Goal: Transaction & Acquisition: Obtain resource

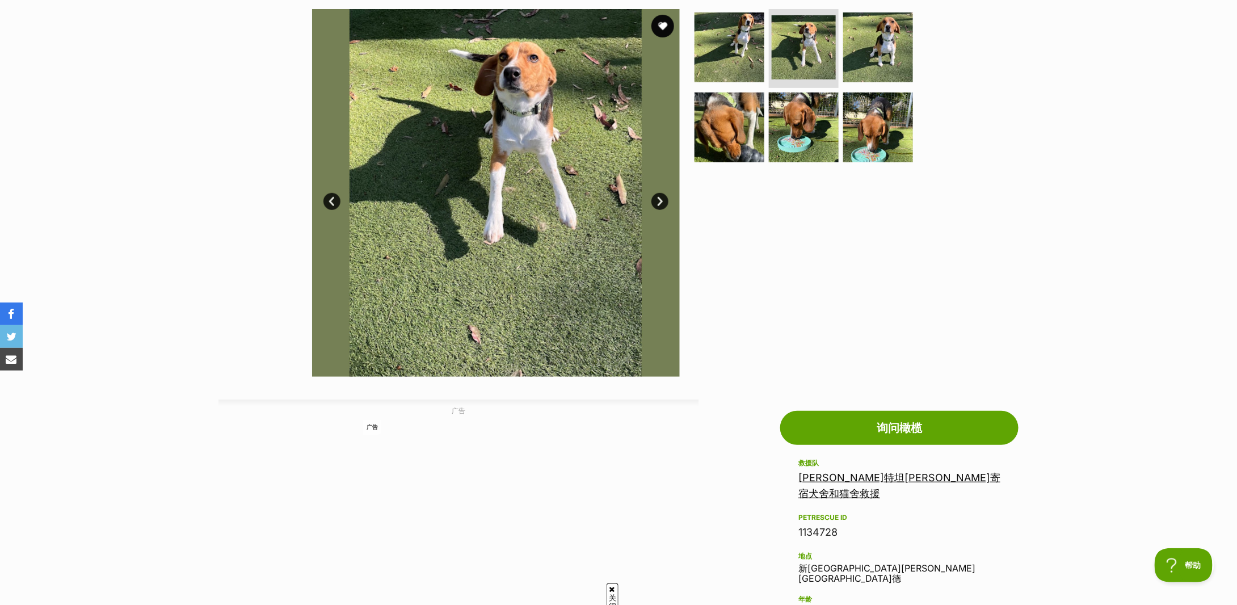
scroll to position [302, 0]
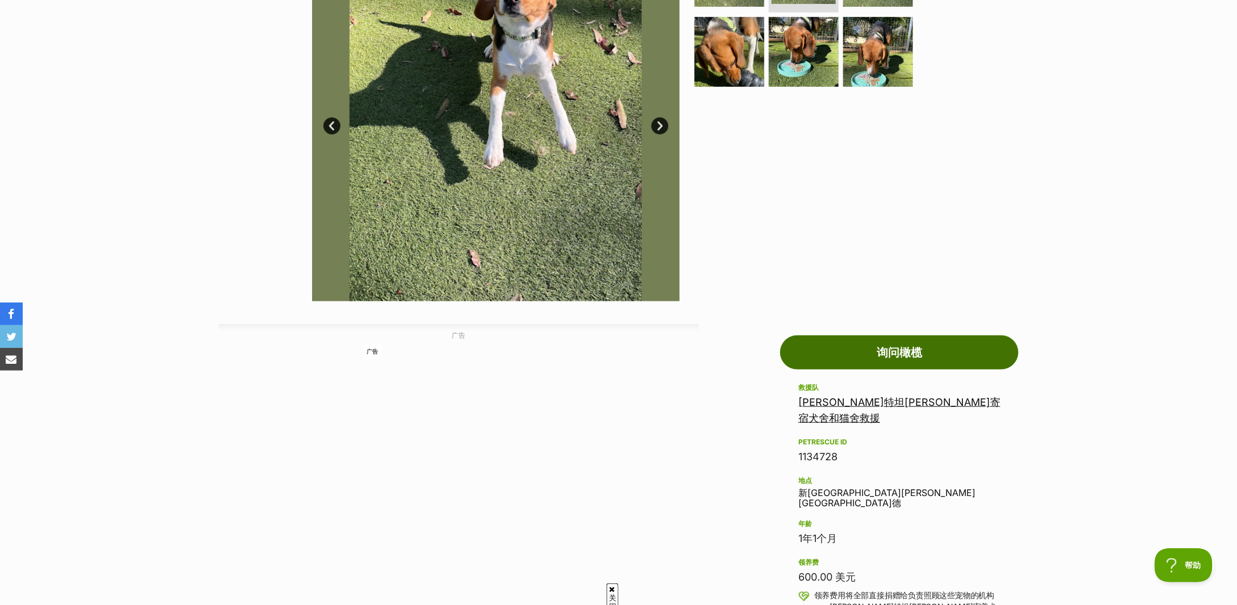
click at [901, 351] on font "询问橄榄" at bounding box center [899, 353] width 45 height 14
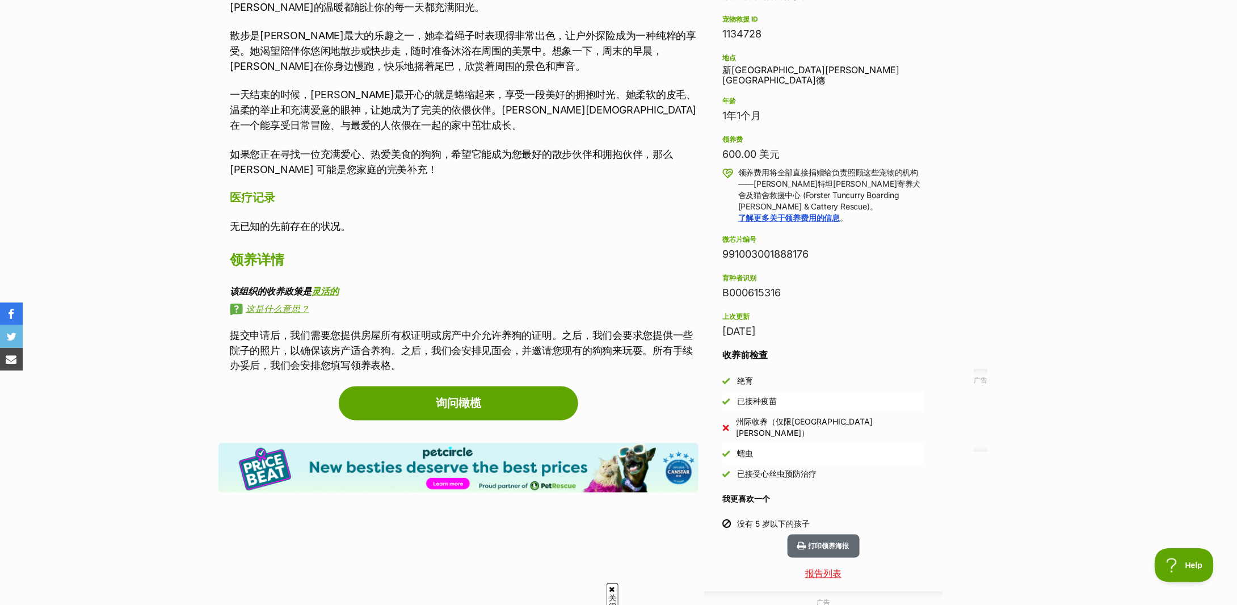
click at [507, 249] on h2 "领养详情" at bounding box center [464, 259] width 469 height 25
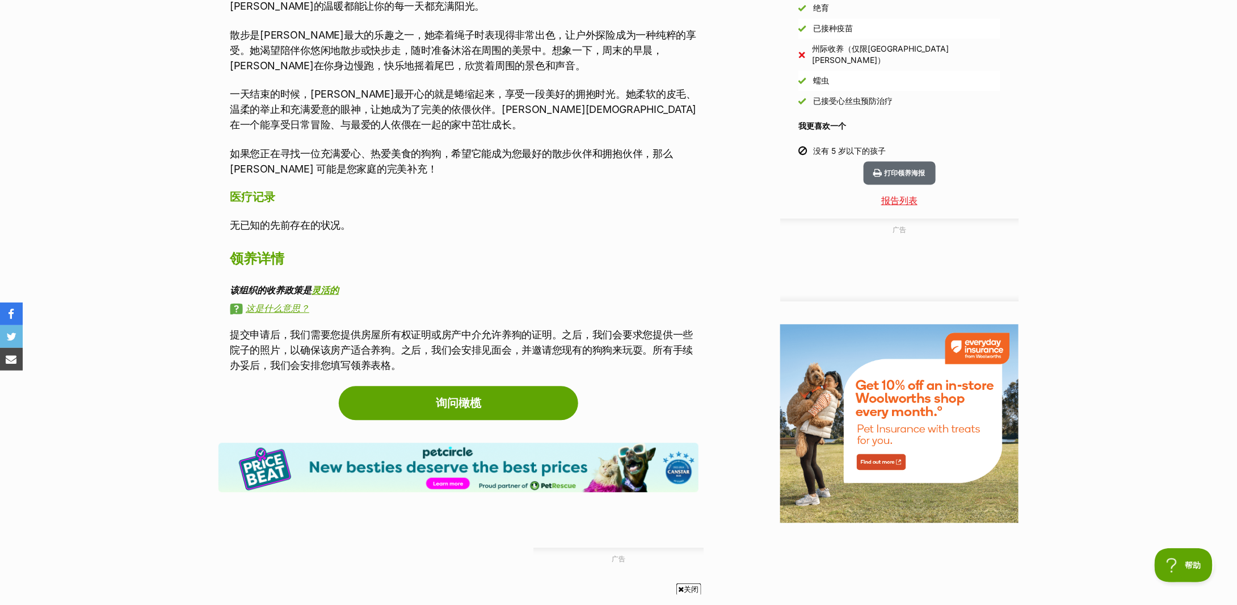
click at [520, 254] on h2 "领养详情" at bounding box center [464, 258] width 469 height 25
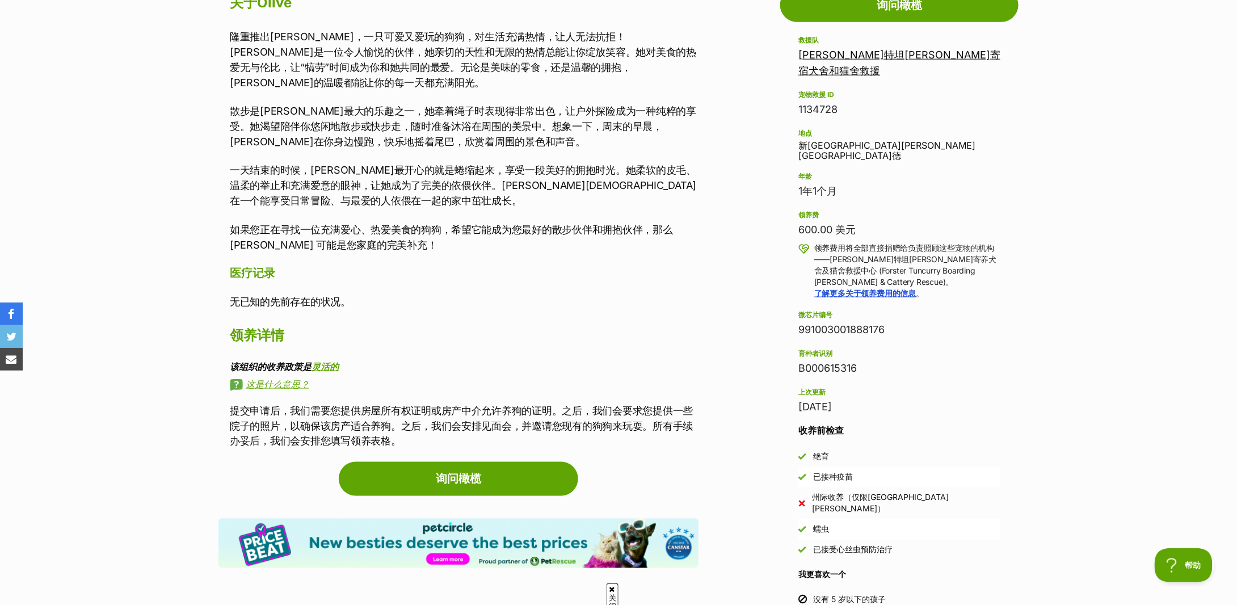
scroll to position [574, 0]
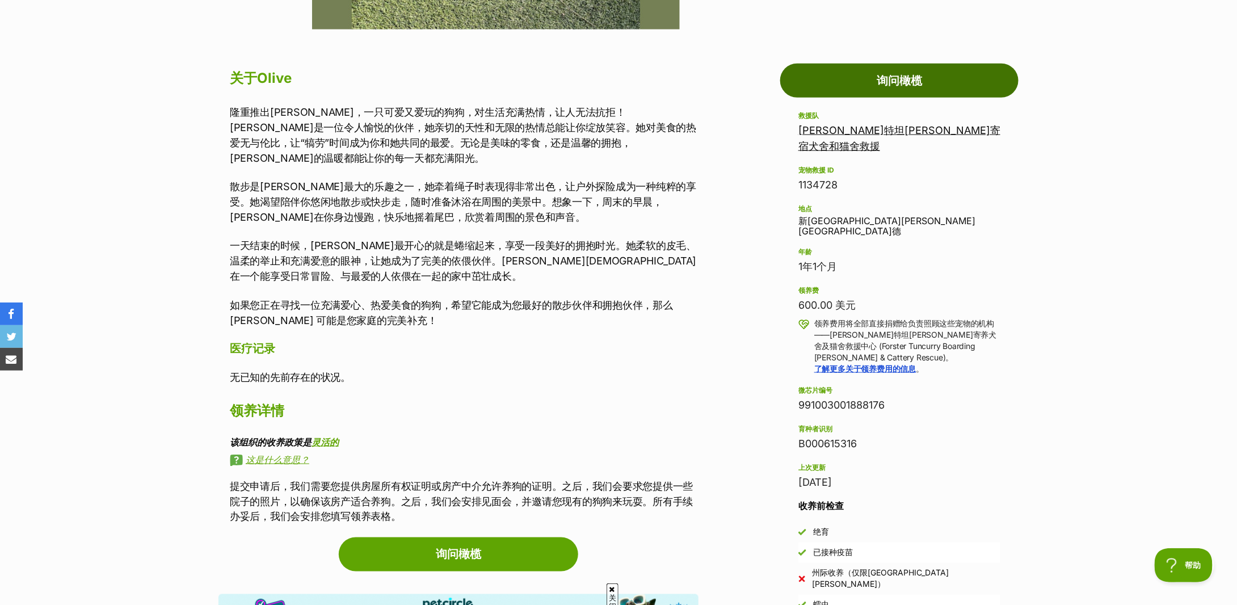
click at [895, 72] on link "询问橄榄" at bounding box center [899, 81] width 238 height 34
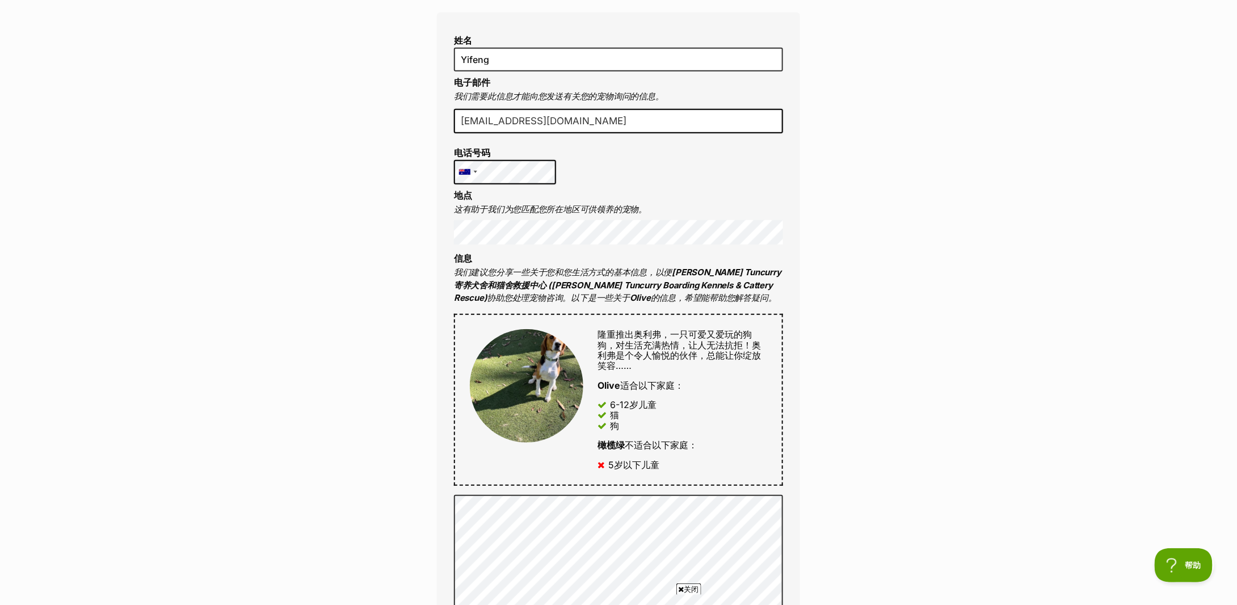
scroll to position [529, 0]
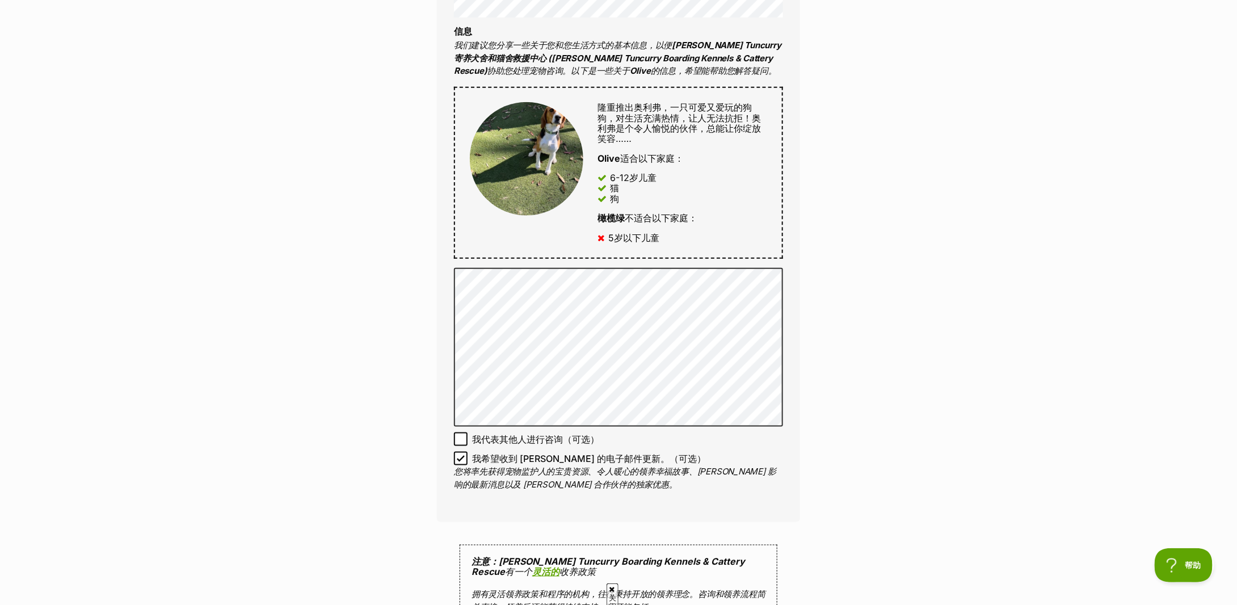
click at [1038, 267] on div "询问 橄榄 想提高询价成功率吗？ 立即更新您的领养人资料！ 姓名 Yifeng 电子邮件 我们需要此信息才能向您发送有关您的宠物询问的信息。 xuyifeng…" at bounding box center [618, 259] width 1237 height 1370
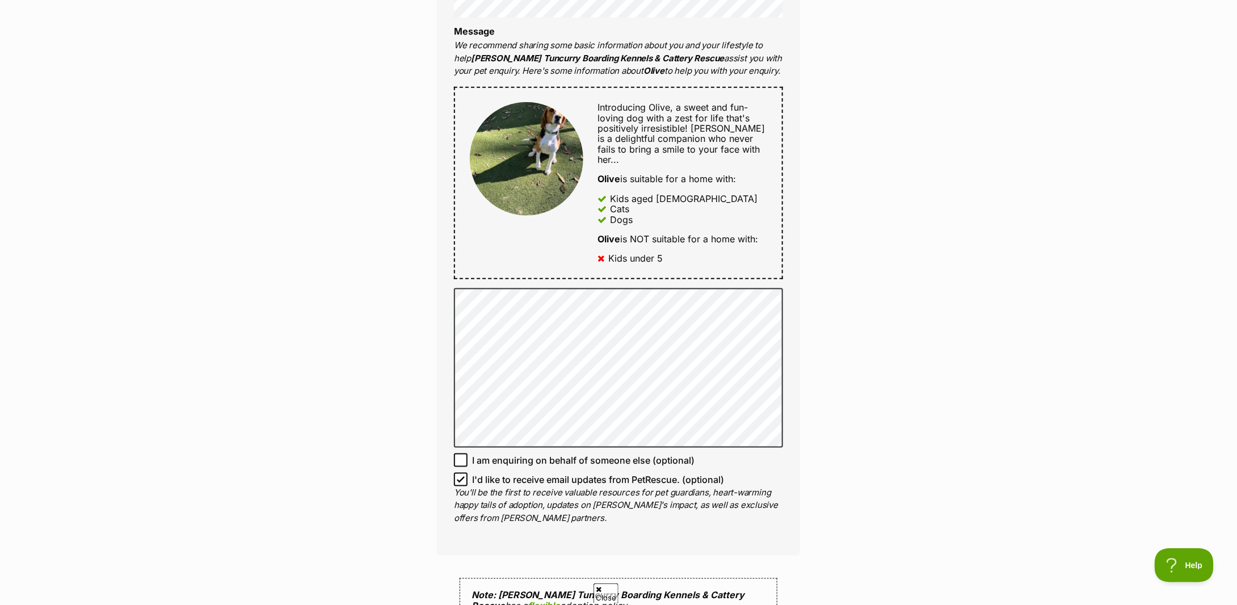
drag, startPoint x: 877, startPoint y: 399, endPoint x: 863, endPoint y: 380, distance: 23.3
click at [876, 399] on div "Enquire about Olive Want to increase your chances of a successful enquiry? Upda…" at bounding box center [618, 340] width 1237 height 1533
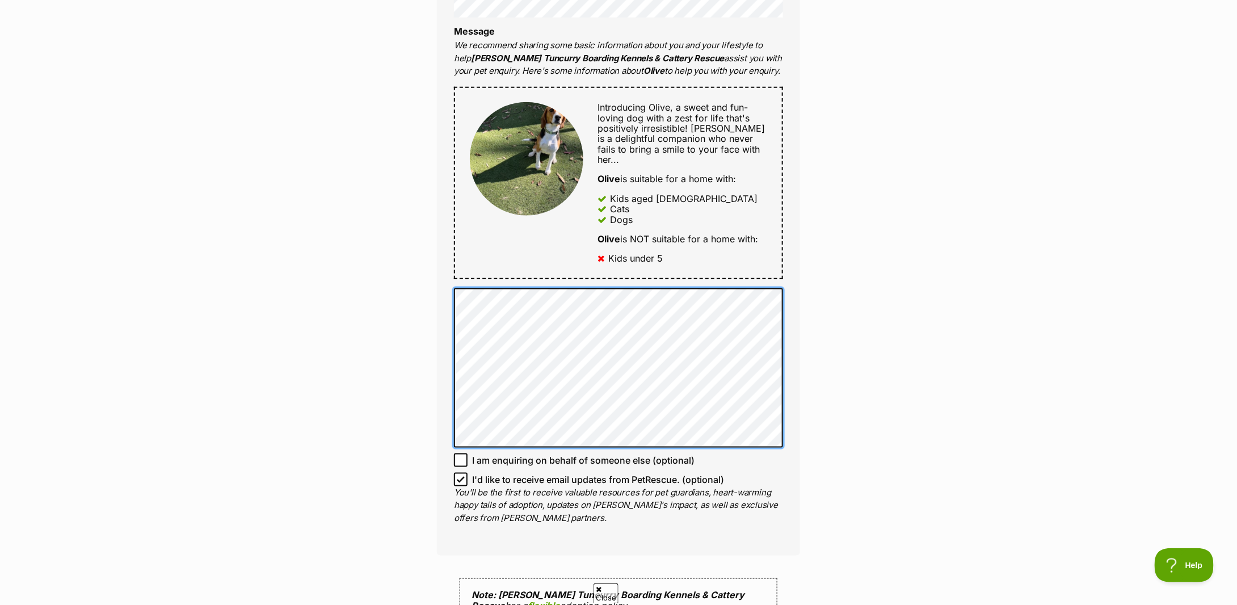
click at [449, 340] on div "Full name Yifeng Email We require this to be able to send you communications re…" at bounding box center [618, 171] width 363 height 770
click at [442, 347] on div "Full name Yifeng Email We require this to be able to send you communications re…" at bounding box center [618, 171] width 363 height 770
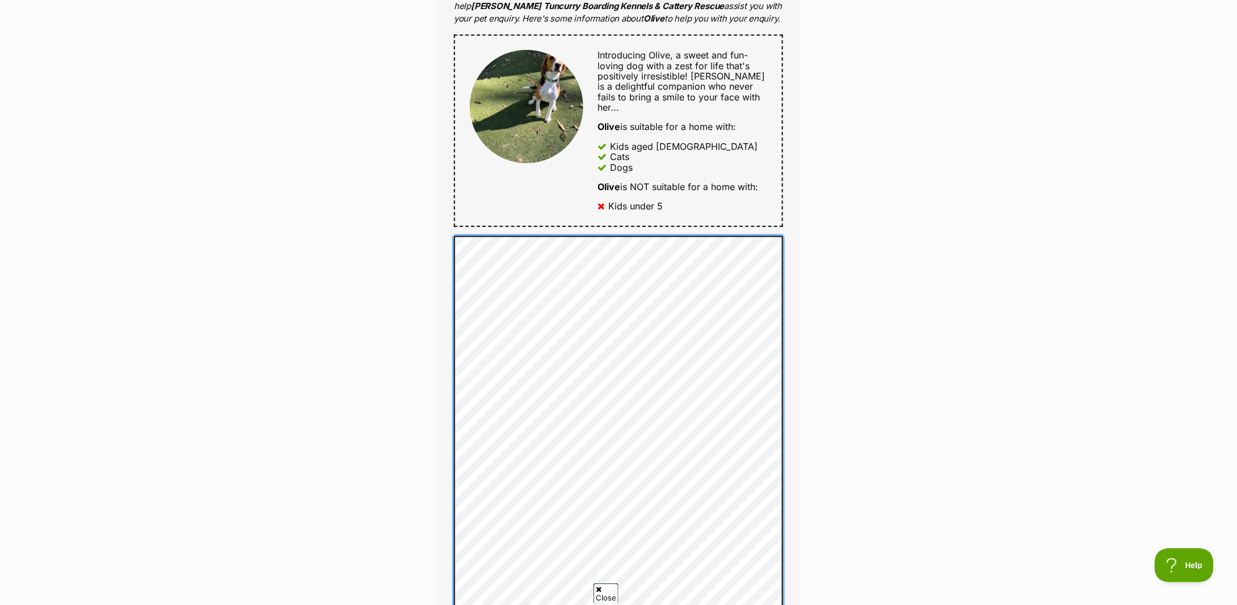
scroll to position [506, 0]
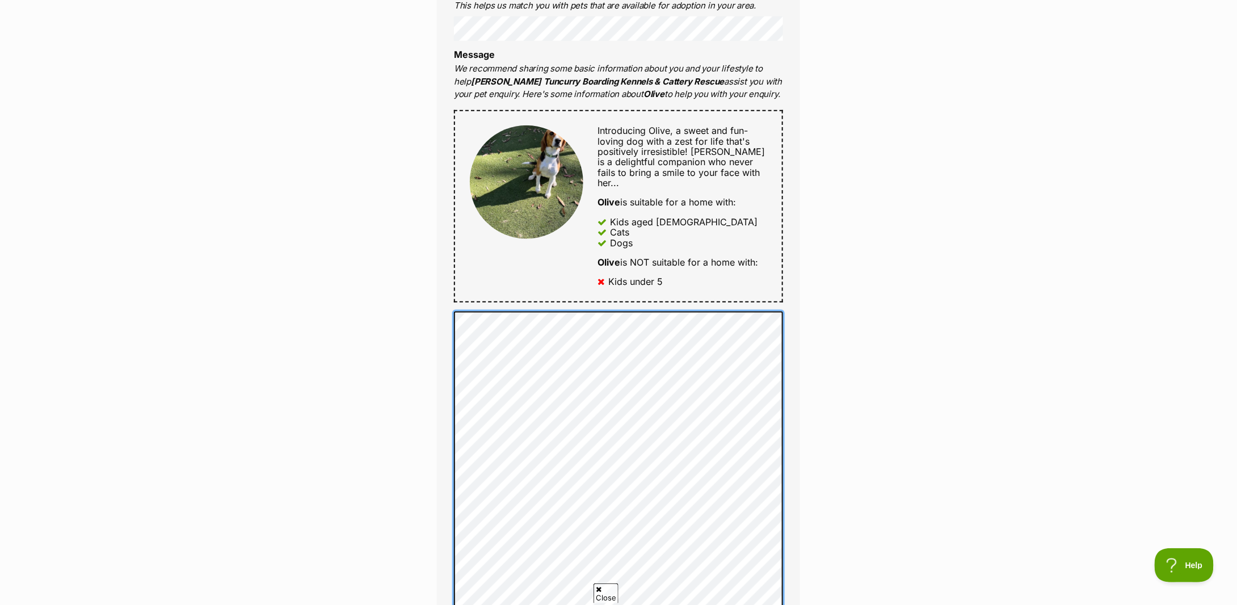
click at [420, 214] on div "Enquire about Olive Want to increase your chances of a successful enquiry? Upda…" at bounding box center [618, 499] width 397 height 1805
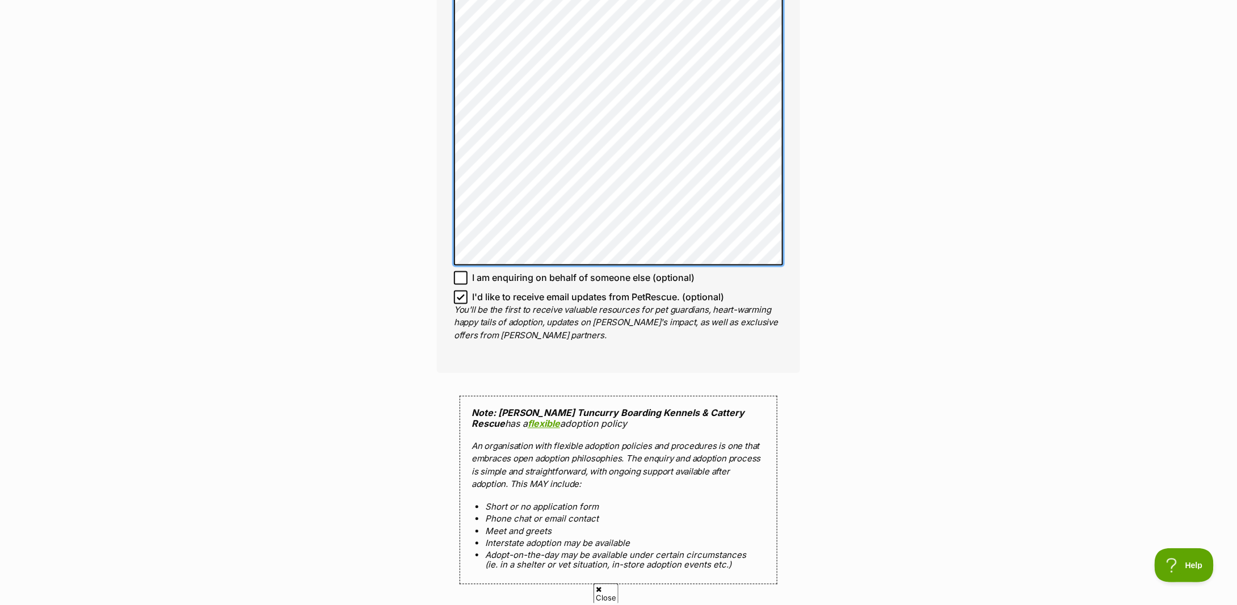
scroll to position [605, 0]
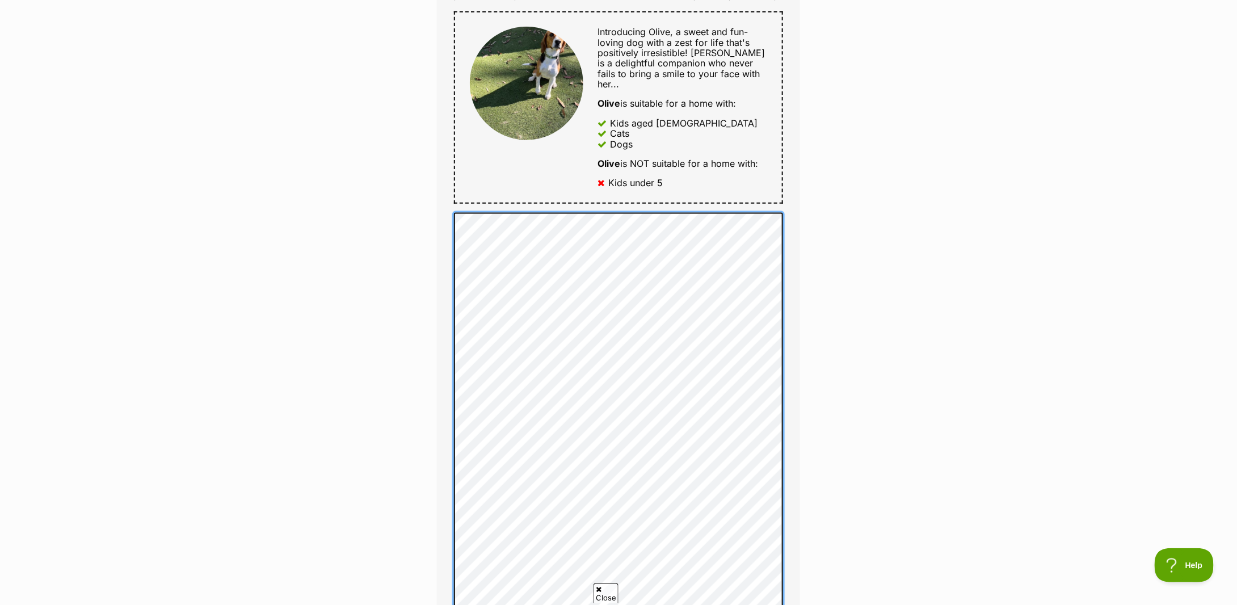
click at [440, 178] on div "Full name Yifeng Email We require this to be able to send you communications re…" at bounding box center [618, 231] width 363 height 1042
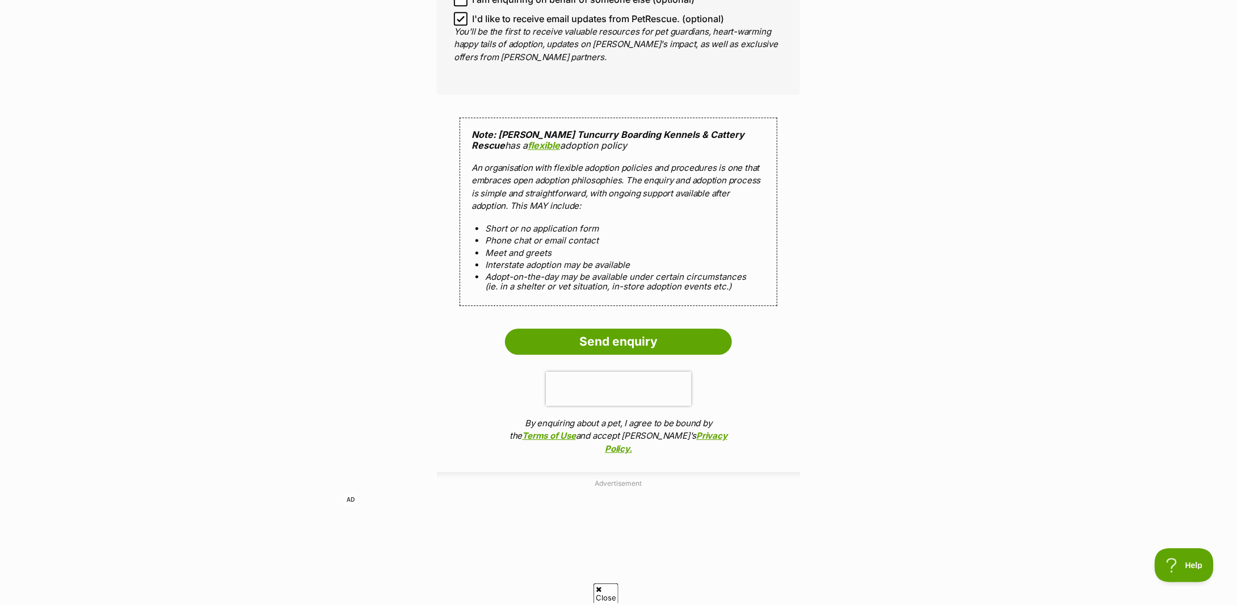
scroll to position [1285, 0]
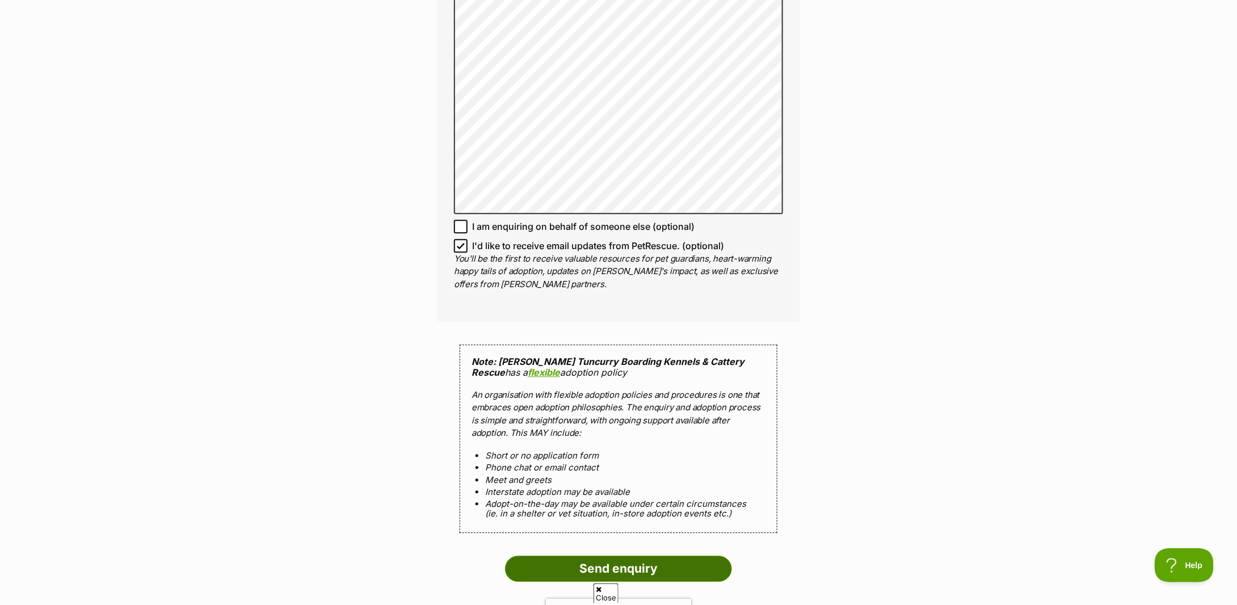
click at [641, 559] on input "Send enquiry" at bounding box center [618, 568] width 227 height 26
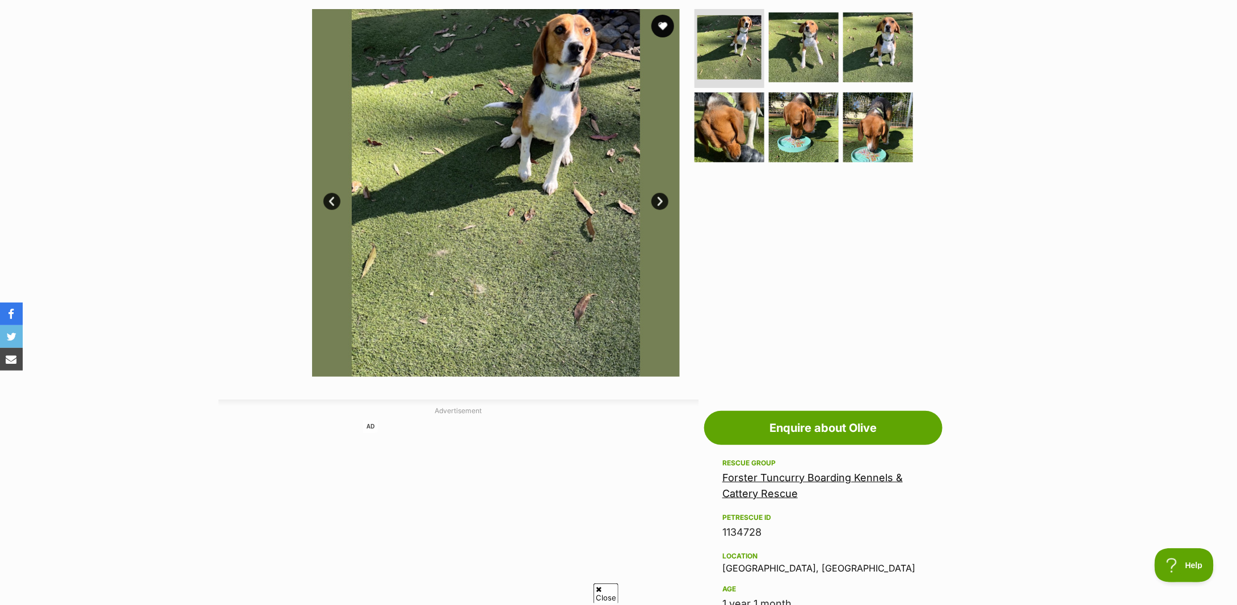
scroll to position [75, 0]
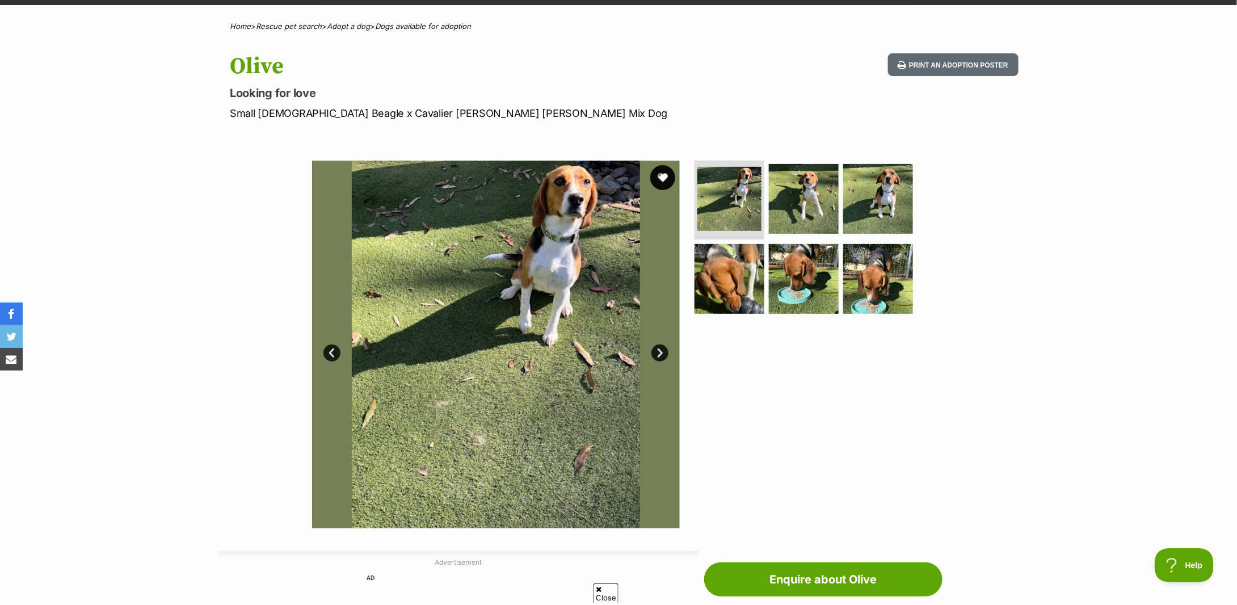
click at [667, 174] on button "favourite" at bounding box center [662, 177] width 25 height 25
click at [853, 402] on div at bounding box center [808, 345] width 233 height 368
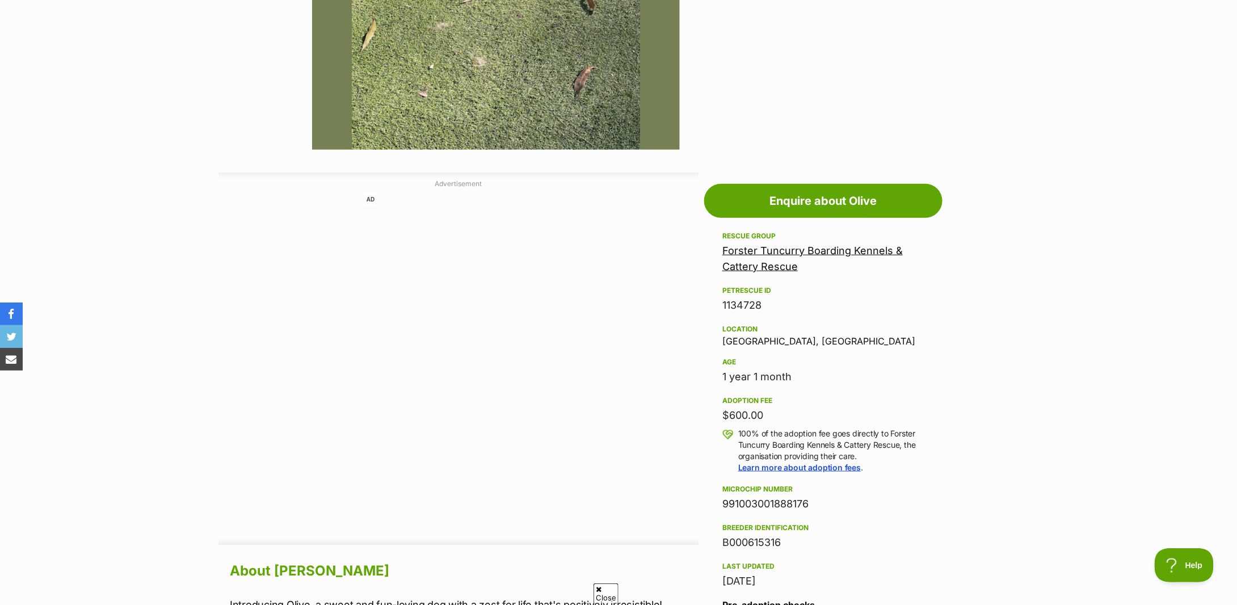
scroll to position [605, 0]
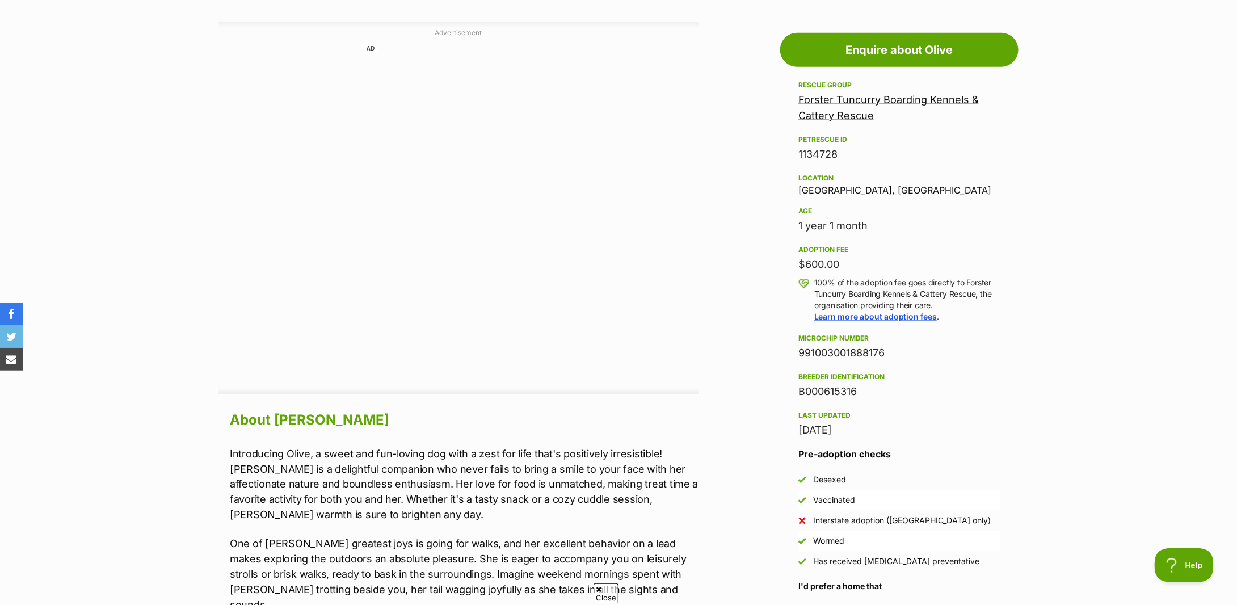
click at [755, 188] on div "Advertisement AD Adoption information I've been adopted! This pet is no longer …" at bounding box center [618, 604] width 800 height 1164
click at [831, 190] on div "Location Failford, NSW" at bounding box center [899, 183] width 202 height 24
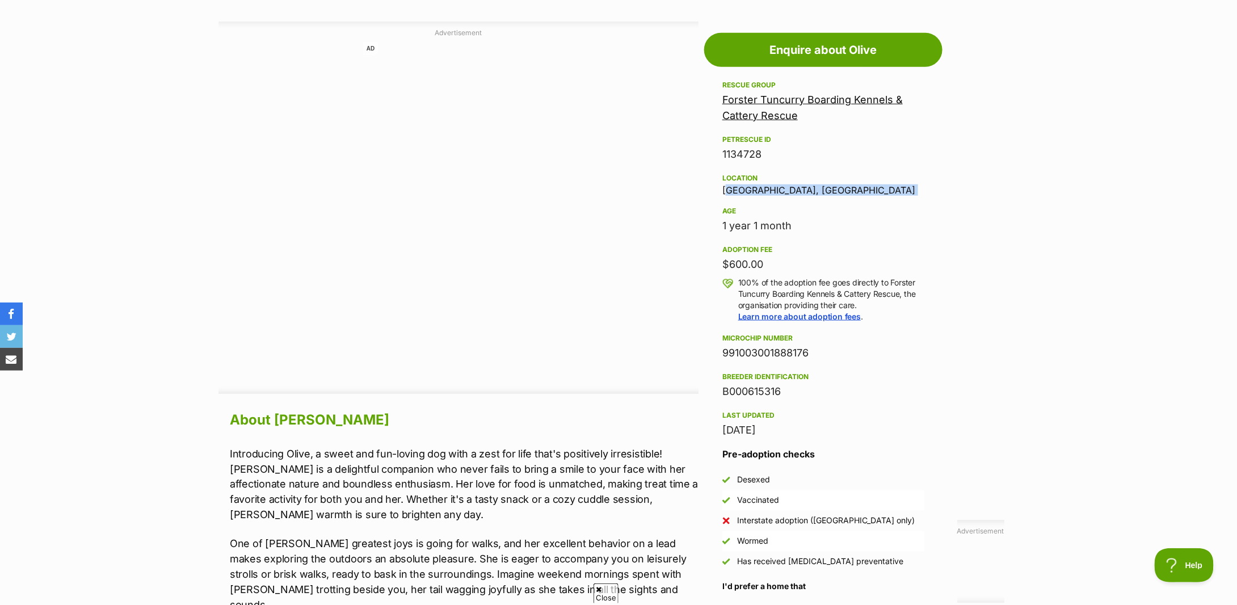
copy div "Failford, NSW"
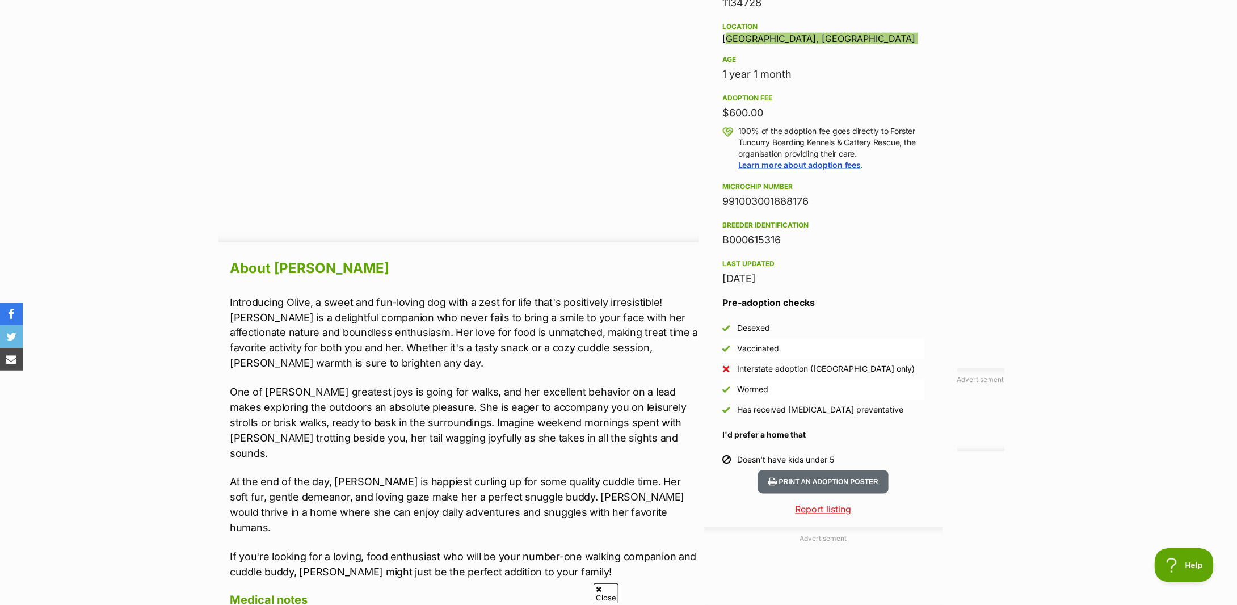
scroll to position [832, 0]
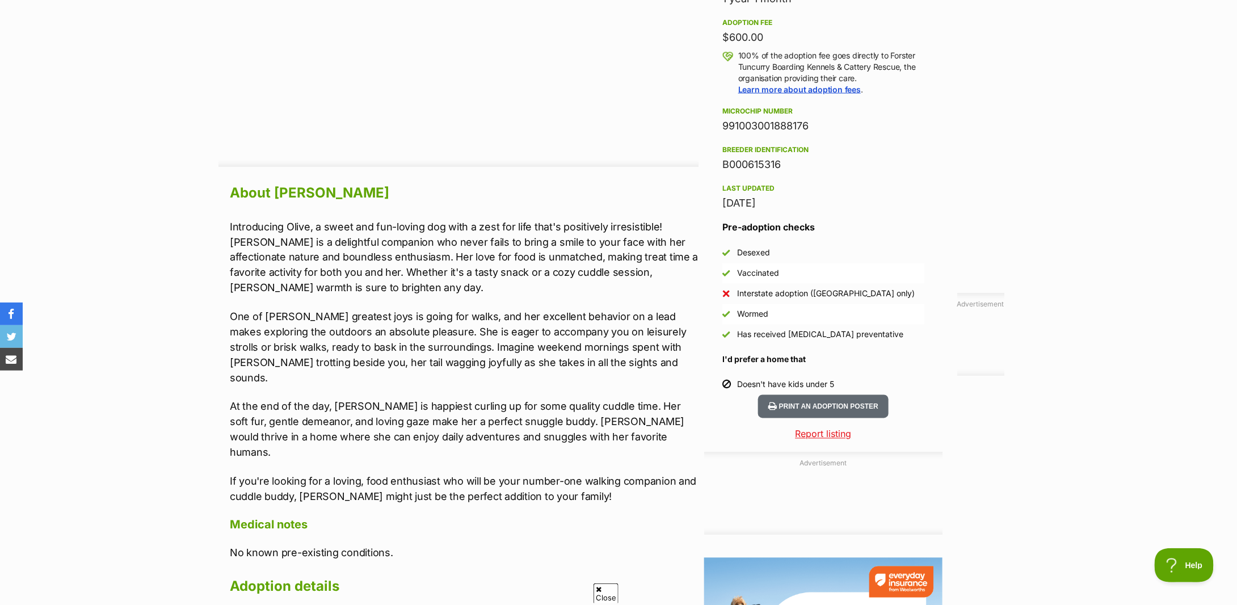
click at [332, 333] on p "One of Olive's greatest joys is going for walks, and her excellent behavior on …" at bounding box center [464, 347] width 469 height 77
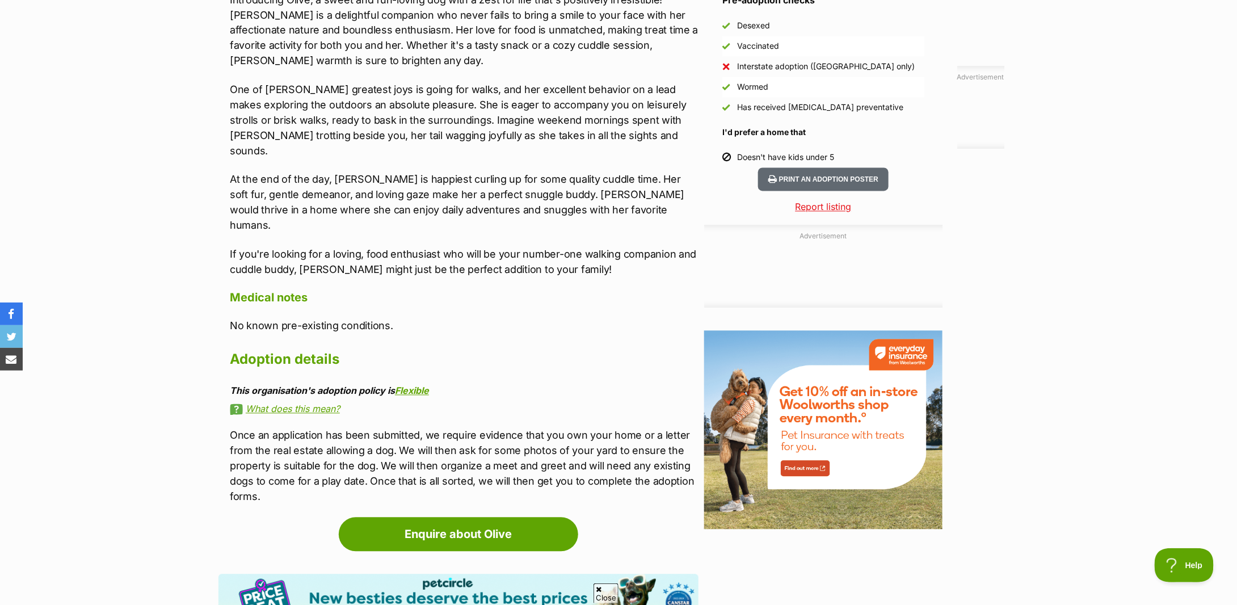
scroll to position [983, 0]
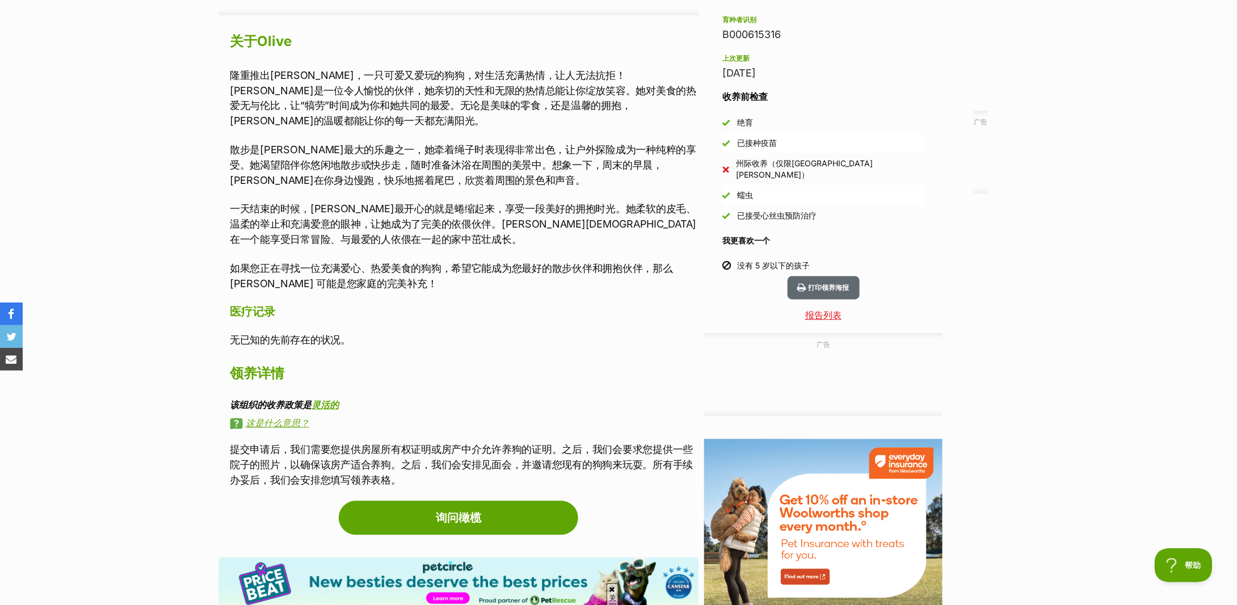
click at [424, 203] on font "一天结束的时候，奥利弗最开心的就是蜷缩起来，享受一段美好的拥抱时光。她柔软的皮毛、温柔的举止和充满爱意的眼神，让她成为了完美的依偎伙伴。奥利弗会在一个能享受日…" at bounding box center [463, 224] width 466 height 43
drag, startPoint x: 279, startPoint y: 78, endPoint x: 529, endPoint y: 79, distance: 250.2
click at [529, 79] on font "隆重推出奥利弗，一只可爱又爱玩的狗狗，对生活充满热情，让人无法抗拒！奥利弗是一位令人愉悦的伙伴，她亲切的天性和无限的热情总能让你绽放笑容。她对美食的热爱无与伦…" at bounding box center [463, 98] width 466 height 58
drag, startPoint x: 377, startPoint y: 89, endPoint x: 602, endPoint y: 87, distance: 225.2
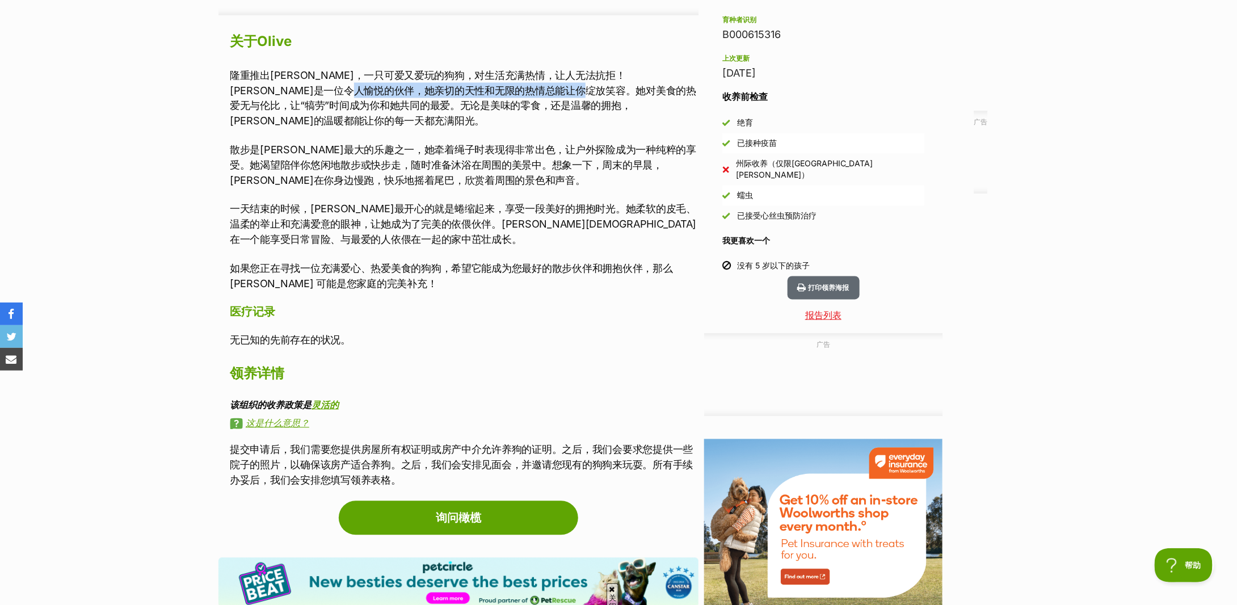
click at [602, 87] on font "隆重推出奥利弗，一只可爱又爱玩的狗狗，对生活充满热情，让人无法抗拒！奥利弗是一位令人愉悦的伙伴，她亲切的天性和无限的热情总能让你绽放笑容。她对美食的热爱无与伦…" at bounding box center [463, 98] width 466 height 58
drag, startPoint x: 267, startPoint y: 107, endPoint x: 469, endPoint y: 106, distance: 202.0
click at [469, 106] on font "隆重推出奥利弗，一只可爱又爱玩的狗狗，对生活充满热情，让人无法抗拒！奥利弗是一位令人愉悦的伙伴，她亲切的天性和无限的热情总能让你绽放笑容。她对美食的热爱无与伦…" at bounding box center [463, 98] width 466 height 58
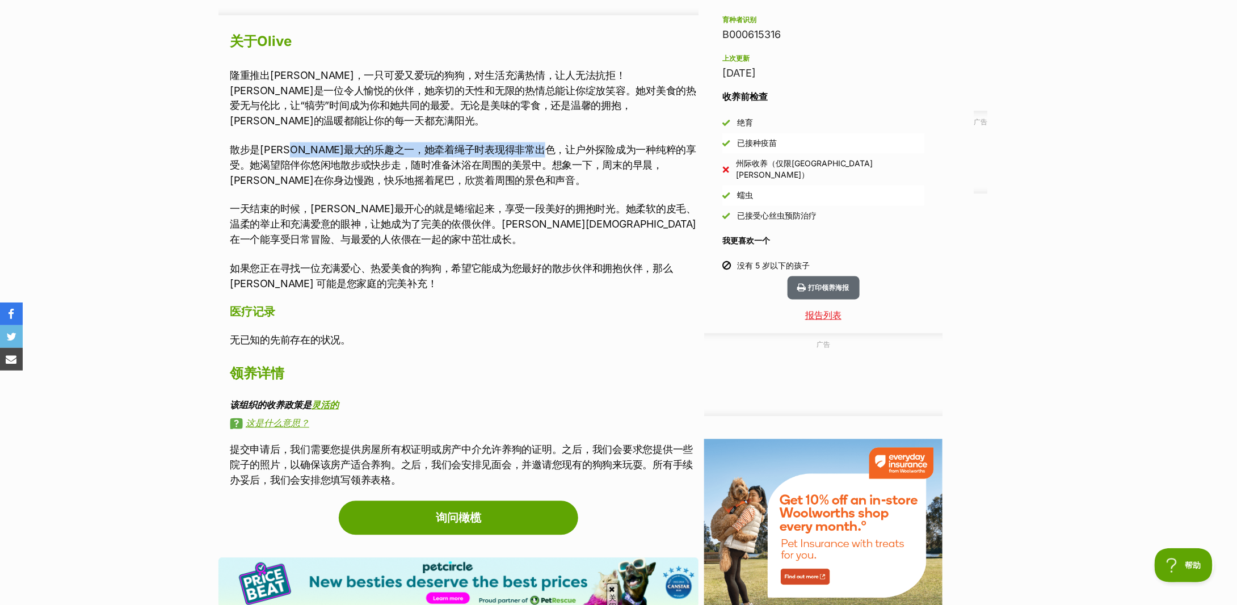
drag, startPoint x: 314, startPoint y: 134, endPoint x: 593, endPoint y: 134, distance: 279.7
click at [593, 144] on font "散步是奥利弗最大的乐趣之一，她牵着绳子时表现得非常出色，让户外探险成为一种纯粹的享受。她渴望陪伴你悠闲地散步或快步走，随时准备沐浴在周围的美景中。想象一下，周…" at bounding box center [463, 165] width 466 height 43
drag, startPoint x: 368, startPoint y: 149, endPoint x: 529, endPoint y: 149, distance: 161.1
click at [529, 149] on font "散步是奥利弗最大的乐趣之一，她牵着绳子时表现得非常出色，让户外探险成为一种纯粹的享受。她渴望陪伴你悠闲地散步或快步走，随时准备沐浴在周围的美景中。想象一下，周…" at bounding box center [463, 165] width 466 height 43
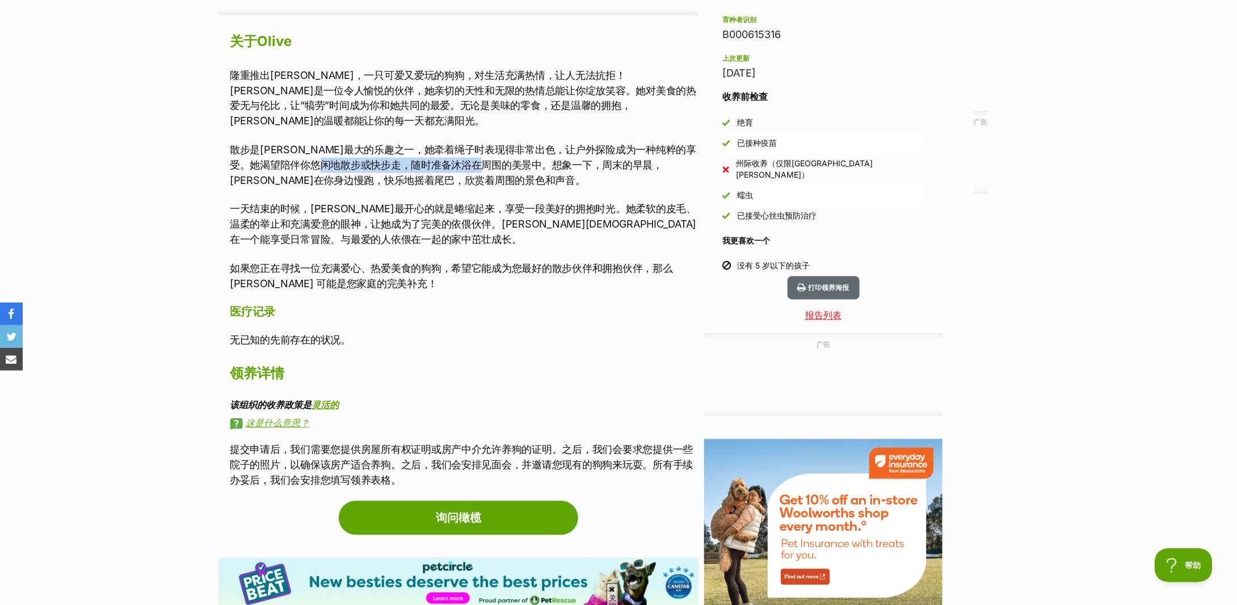
click at [529, 149] on font "散步是奥利弗最大的乐趣之一，她牵着绳子时表现得非常出色，让户外探险成为一种纯粹的享受。她渴望陪伴你悠闲地散步或快步走，随时准备沐浴在周围的美景中。想象一下，周…" at bounding box center [463, 165] width 466 height 43
drag, startPoint x: 280, startPoint y: 163, endPoint x: 424, endPoint y: 163, distance: 144.1
click at [424, 163] on font "散步是奥利弗最大的乐趣之一，她牵着绳子时表现得非常出色，让户外探险成为一种纯粹的享受。她渴望陪伴你悠闲地散步或快步走，随时准备沐浴在周围的美景中。想象一下，周…" at bounding box center [463, 165] width 466 height 43
drag, startPoint x: 309, startPoint y: 195, endPoint x: 529, endPoint y: 196, distance: 220.7
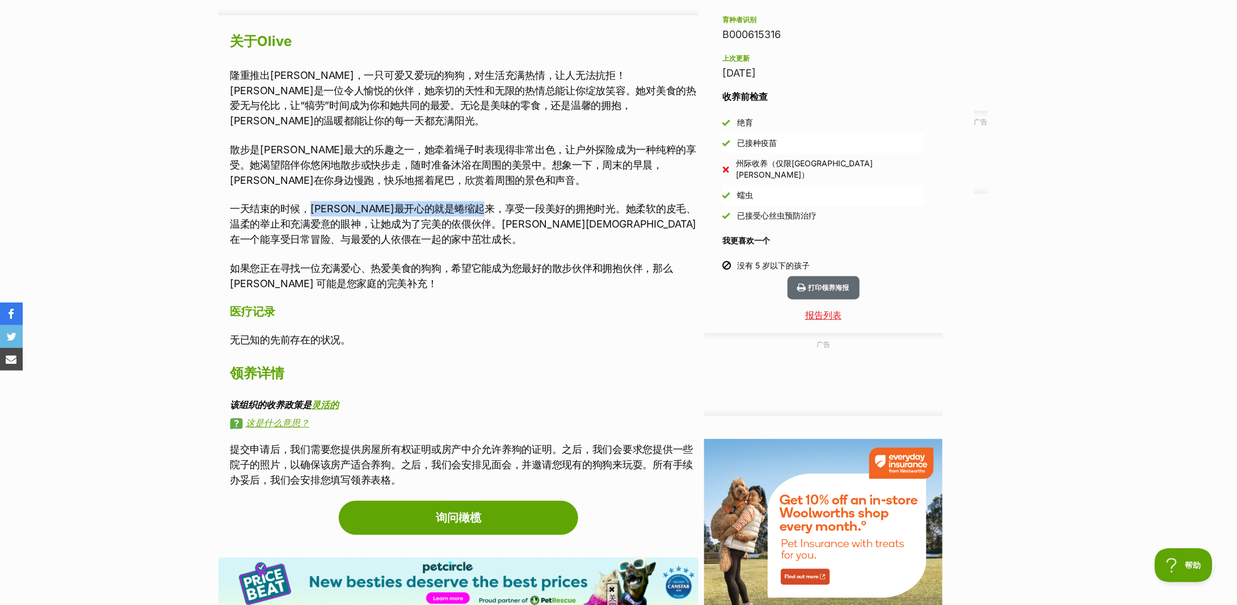
click at [529, 203] on font "一天结束的时候，奥利弗最开心的就是蜷缩起来，享受一段美好的拥抱时光。她柔软的皮毛、温柔的举止和充满爱意的眼神，让她成为了完美的依偎伙伴。奥利弗会在一个能享受日…" at bounding box center [463, 224] width 466 height 43
drag, startPoint x: 321, startPoint y: 207, endPoint x: 477, endPoint y: 211, distance: 156.1
click at [477, 211] on font "一天结束的时候，奥利弗最开心的就是蜷缩起来，享受一段美好的拥抱时光。她柔软的皮毛、温柔的举止和充满爱意的眼神，让她成为了完美的依偎伙伴。奥利弗会在一个能享受日…" at bounding box center [463, 224] width 466 height 43
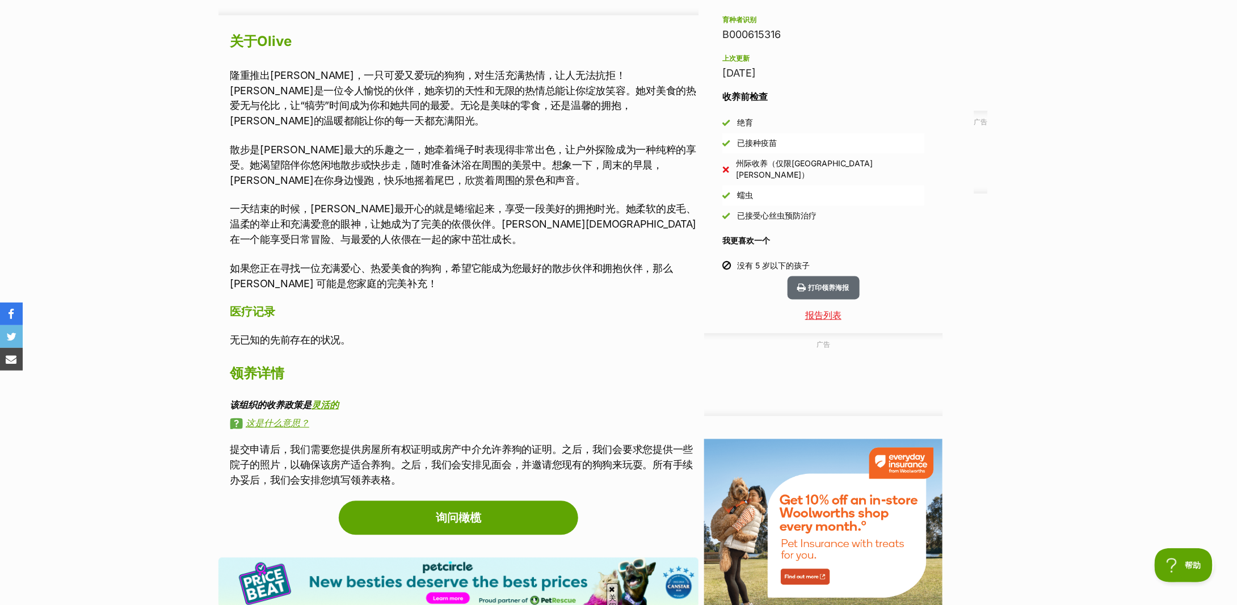
scroll to position [832, 0]
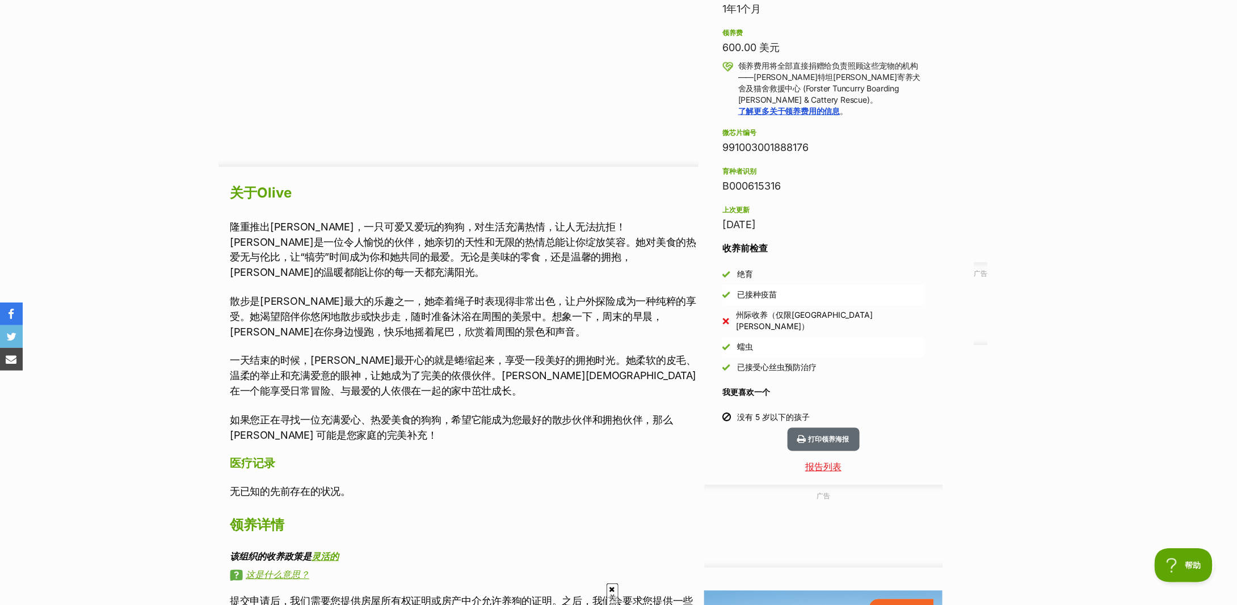
click at [394, 272] on div "隆重推出奥利弗，一只可爱又爱玩的狗狗，对生活充满热情，让人无法抗拒！奥利弗是一位令人愉悦的伙伴，她亲切的天性和无限的热情总能让你绽放笑容。她对美食的热爱无与伦…" at bounding box center [464, 331] width 469 height 224
drag, startPoint x: 348, startPoint y: 234, endPoint x: 532, endPoint y: 236, distance: 183.8
click at [532, 236] on p "隆重推出奥利弗，一只可爱又爱玩的狗狗，对生活充满热情，让人无法抗拒！奥利弗是一位令人愉悦的伙伴，她亲切的天性和无限的热情总能让你绽放笑容。她对美食的热爱无与伦…" at bounding box center [464, 249] width 469 height 61
click at [532, 236] on font "隆重推出奥利弗，一只可爱又爱玩的狗狗，对生活充满热情，让人无法抗拒！奥利弗是一位令人愉悦的伙伴，她亲切的天性和无限的热情总能让你绽放笑容。她对美食的热爱无与伦…" at bounding box center [463, 250] width 466 height 58
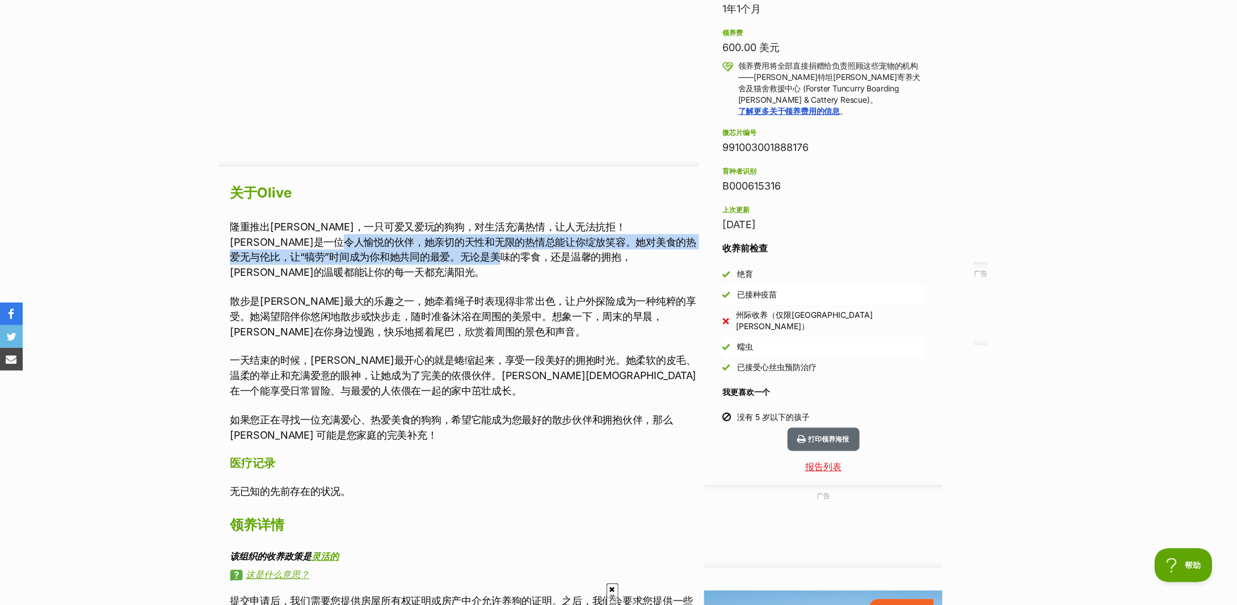
drag, startPoint x: 366, startPoint y: 247, endPoint x: 536, endPoint y: 254, distance: 170.3
click at [536, 254] on font "隆重推出奥利弗，一只可爱又爱玩的狗狗，对生活充满热情，让人无法抗拒！奥利弗是一位令人愉悦的伙伴，她亲切的天性和无限的热情总能让你绽放笑容。她对美食的热爱无与伦…" at bounding box center [463, 250] width 466 height 58
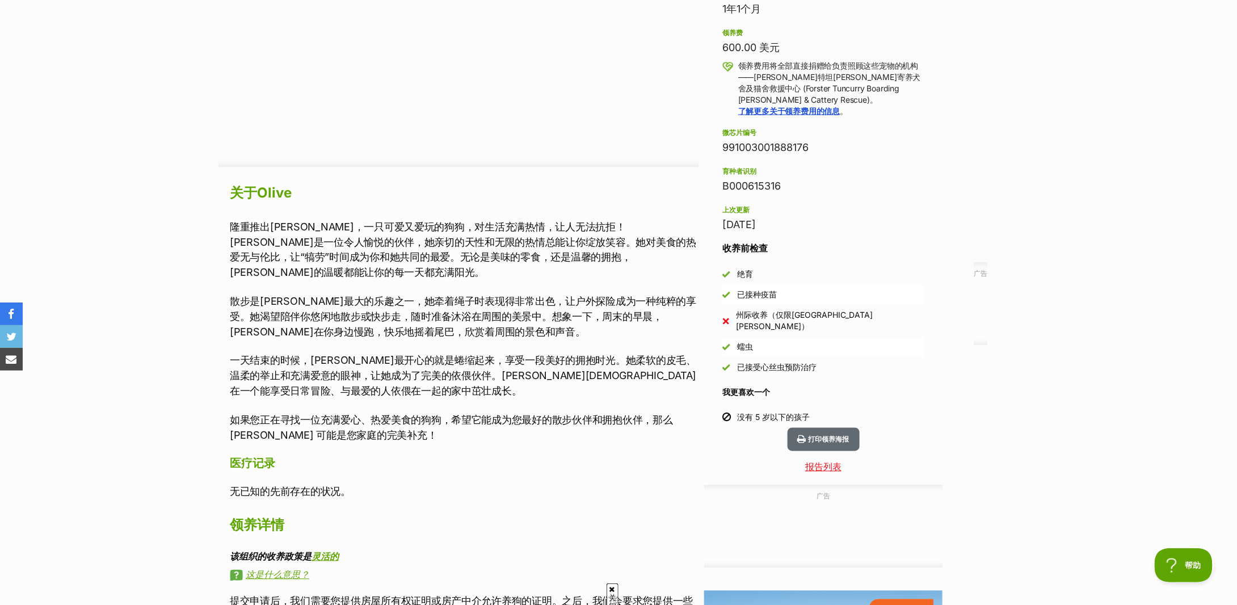
scroll to position [908, 0]
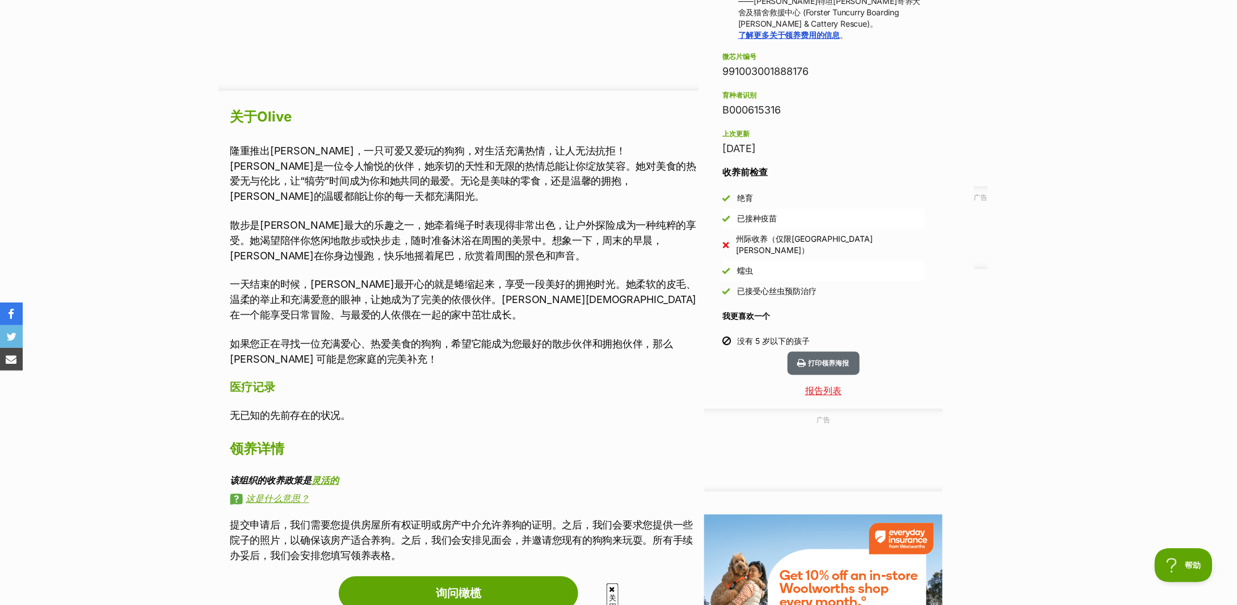
click at [566, 348] on p "如果您正在寻找一位充满爱心、热爱美食的狗狗，希望它能成为您最好的散步伙伴和拥抱伙伴，那么 Olive 可能是您家庭的完美补充！" at bounding box center [464, 351] width 469 height 31
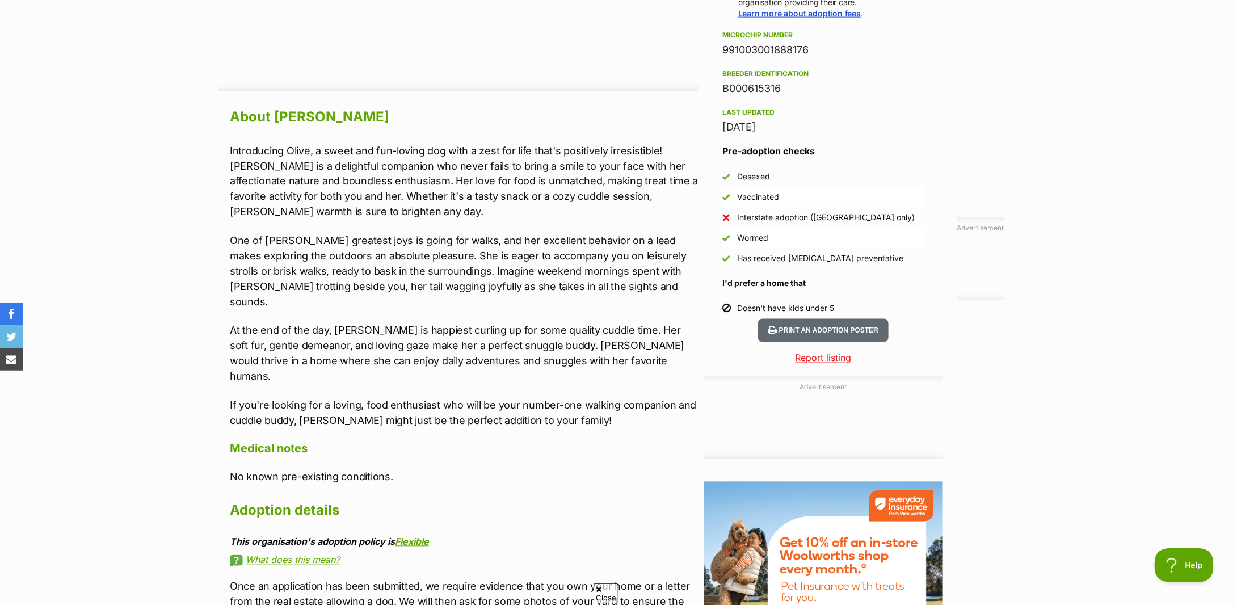
click at [423, 338] on p "At the end of the day, Olive is happiest curling up for some quality cuddle tim…" at bounding box center [464, 353] width 469 height 61
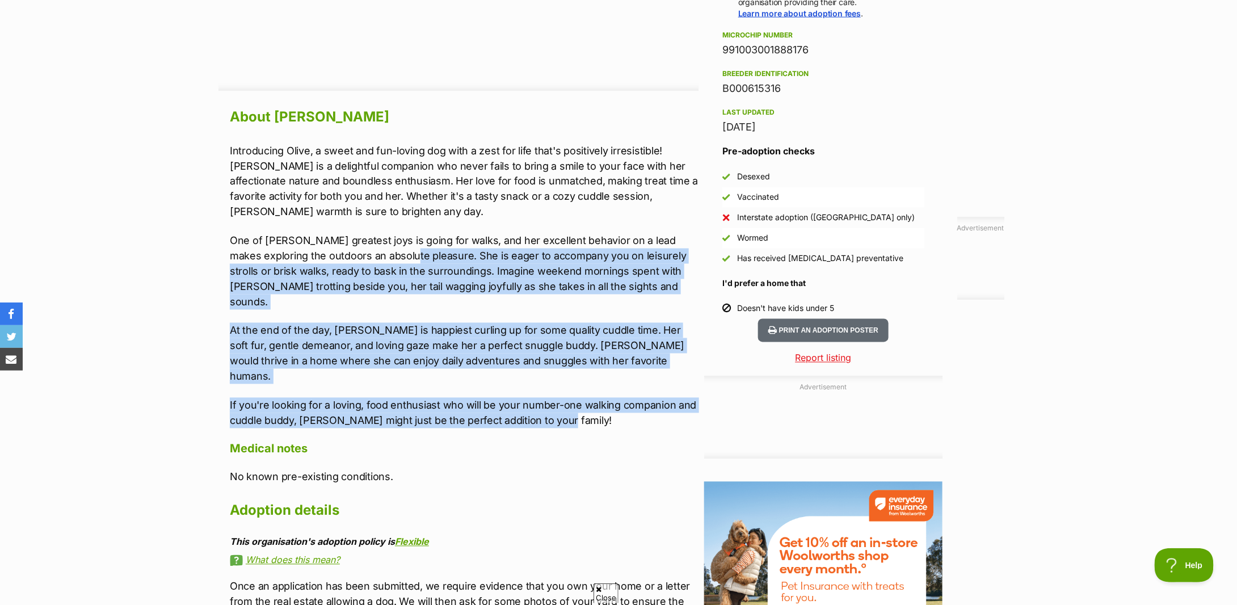
drag, startPoint x: 580, startPoint y: 391, endPoint x: 364, endPoint y: 258, distance: 254.0
click at [364, 258] on div "Introducing Olive, a sweet and fun-loving dog with a zest for life that's posit…" at bounding box center [464, 285] width 469 height 285
click at [583, 334] on p "At the end of the day, Olive is happiest curling up for some quality cuddle tim…" at bounding box center [464, 353] width 469 height 61
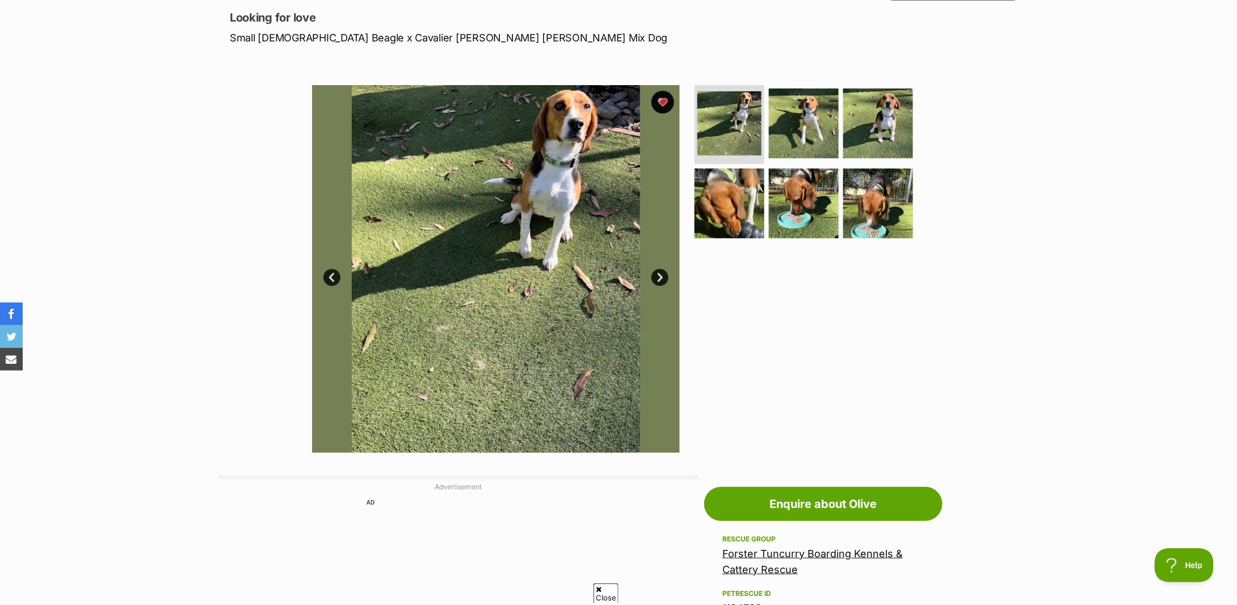
scroll to position [0, 0]
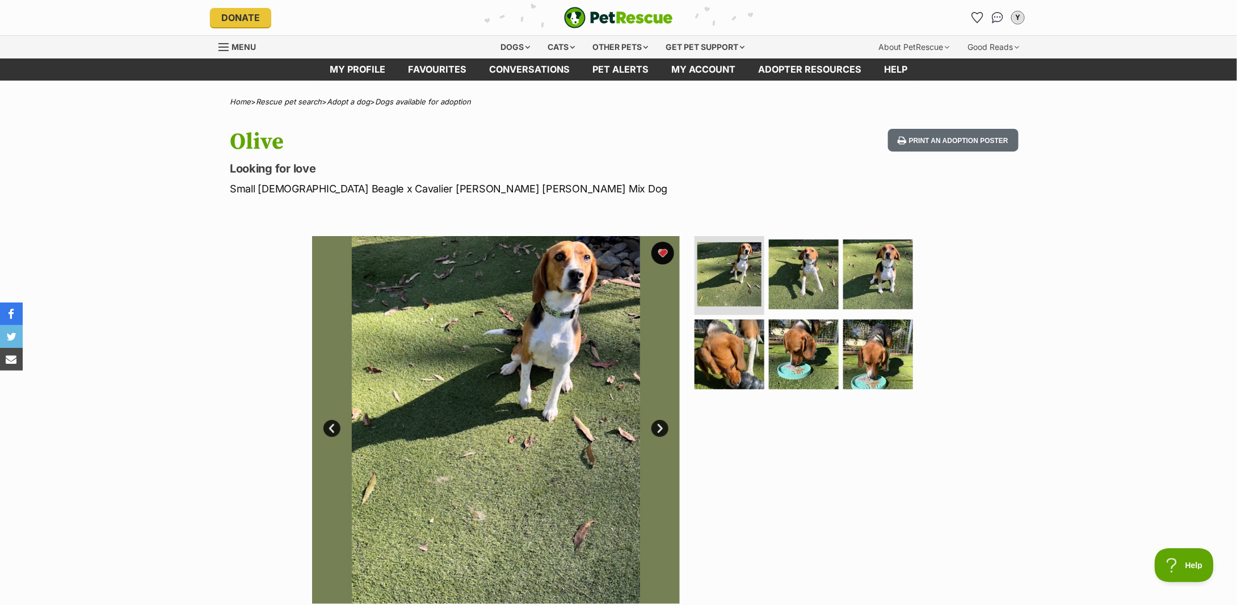
click at [824, 154] on div "Olive Looking for love Small Female Beagle x Cavalier King Charles Spaniel Mix …" at bounding box center [618, 163] width 834 height 68
click at [972, 16] on icon "Favourites" at bounding box center [977, 17] width 14 height 13
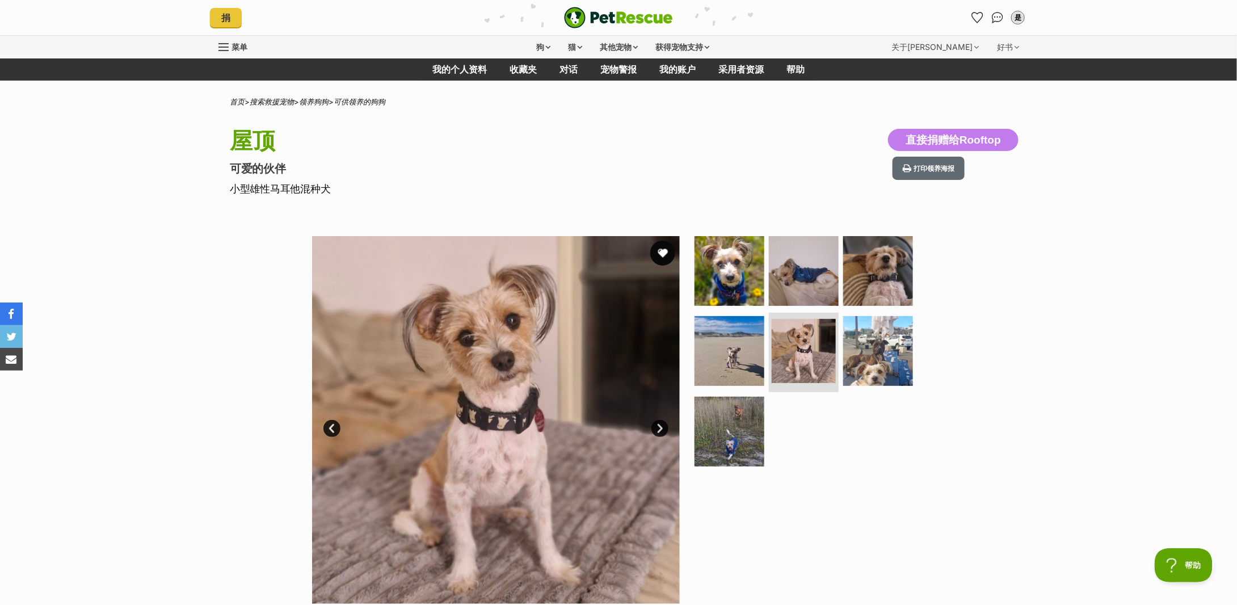
click at [662, 252] on button "最喜欢的" at bounding box center [662, 253] width 25 height 25
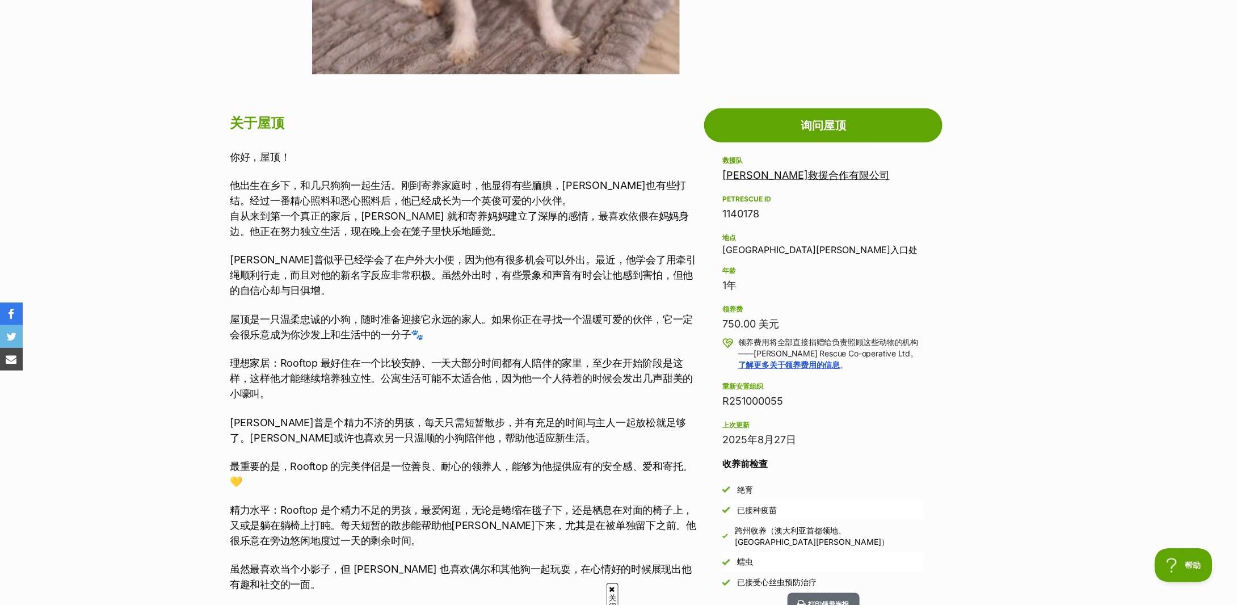
scroll to position [681, 0]
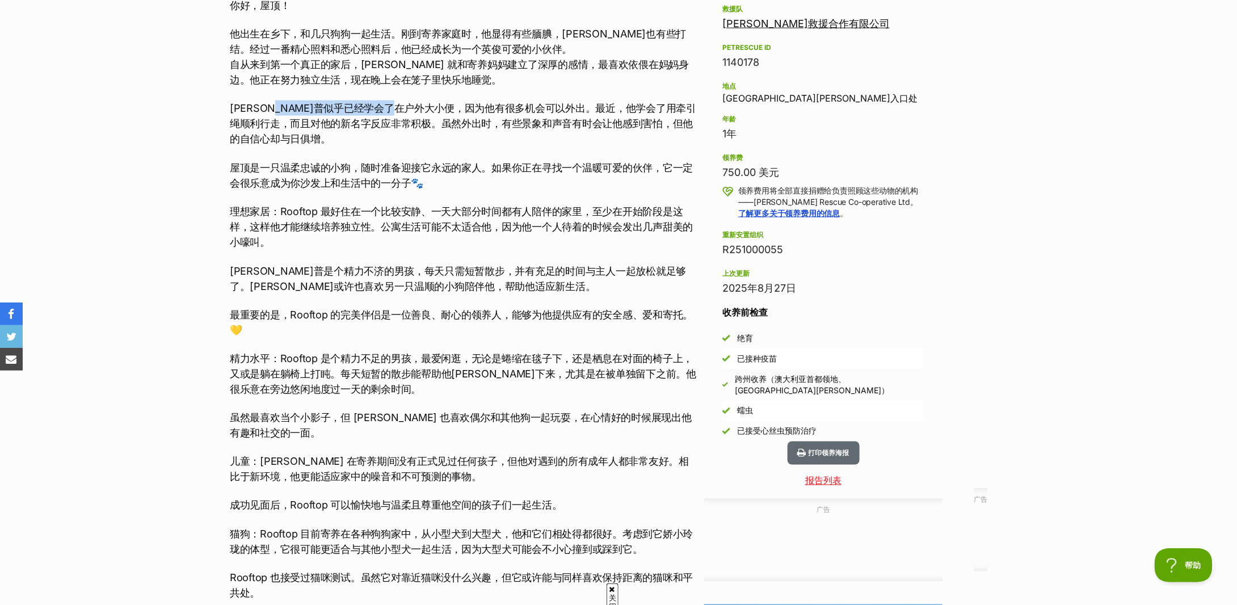
drag, startPoint x: 301, startPoint y: 108, endPoint x: 447, endPoint y: 111, distance: 145.8
click at [447, 111] on font "鲁托普似乎已经学会了在户外大小便，因为他有很多机会可以外出。最近，他学会了用牵引绳顺利行走，而且对他的新名字反应非常积极。虽然外出时，有些景象和声音有时会让他…" at bounding box center [463, 123] width 466 height 43
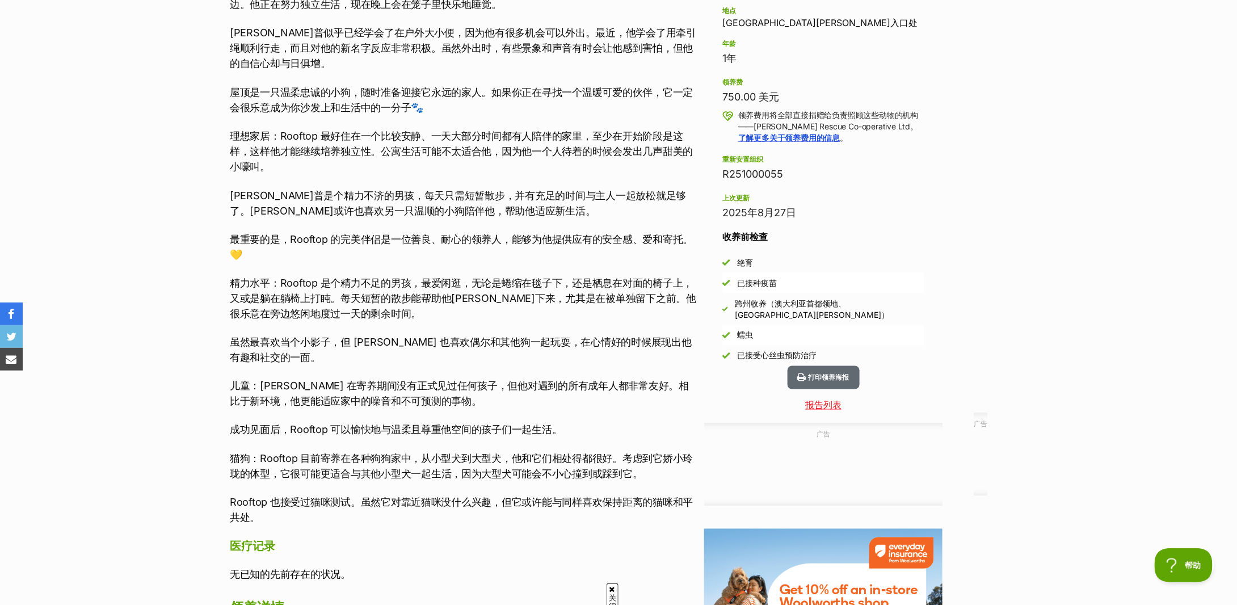
scroll to position [605, 0]
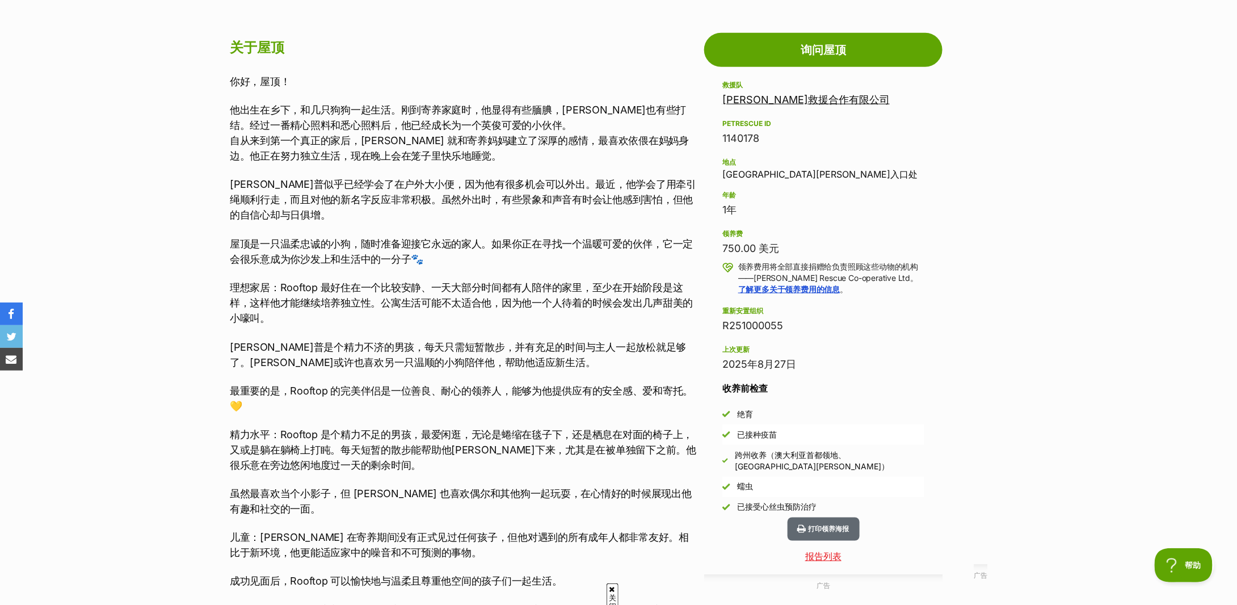
click at [334, 163] on div "你好，屋顶！ 他出生在乡下，和几只狗狗一起生活。刚到寄养家庭时，他显得有些腼腆，毛也有些打结。经过一番精心照料和悉心照料后，他已经成长为一个英俊可爱的小伙伴。…" at bounding box center [464, 376] width 469 height 604
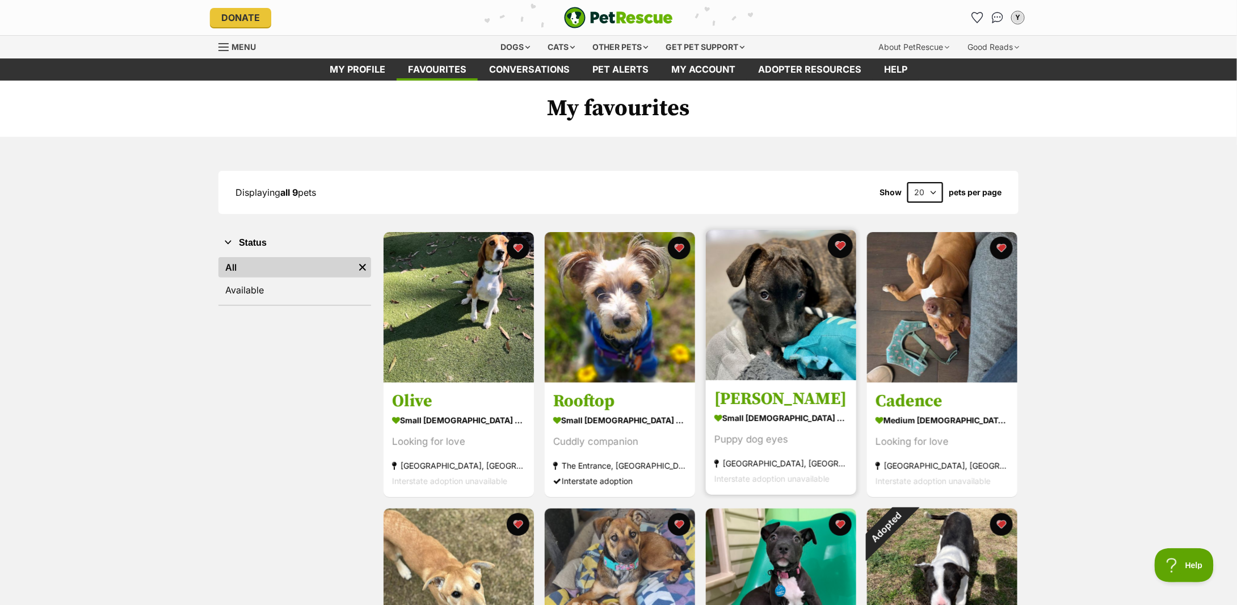
click at [844, 244] on button "favourite" at bounding box center [840, 245] width 25 height 25
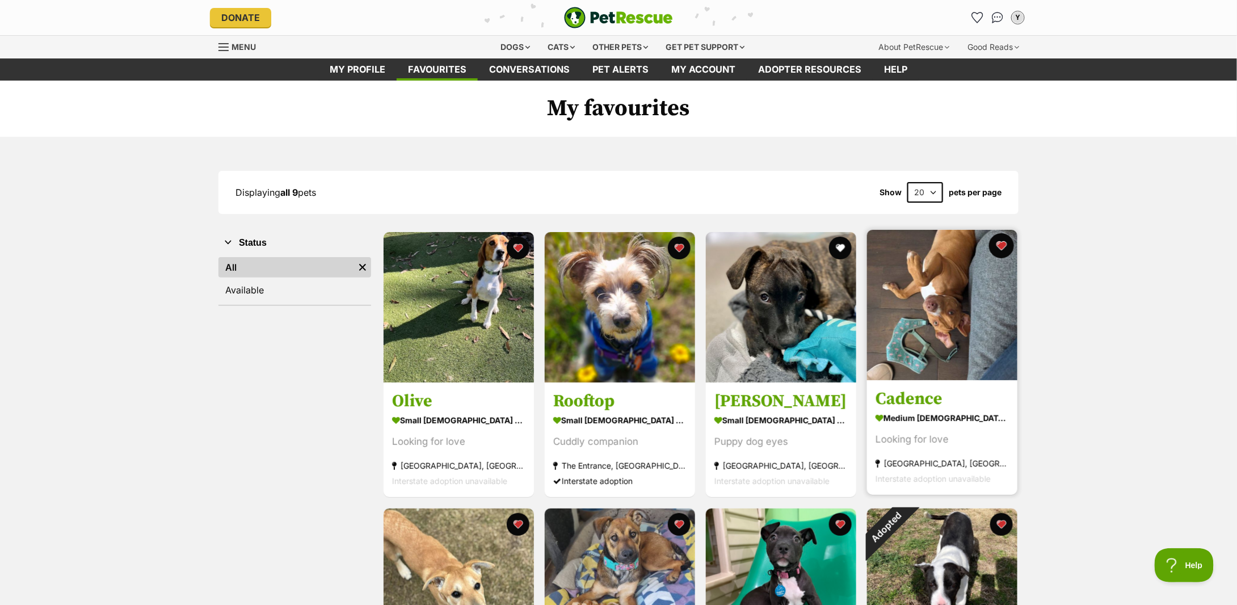
click at [995, 245] on button "favourite" at bounding box center [1001, 245] width 25 height 25
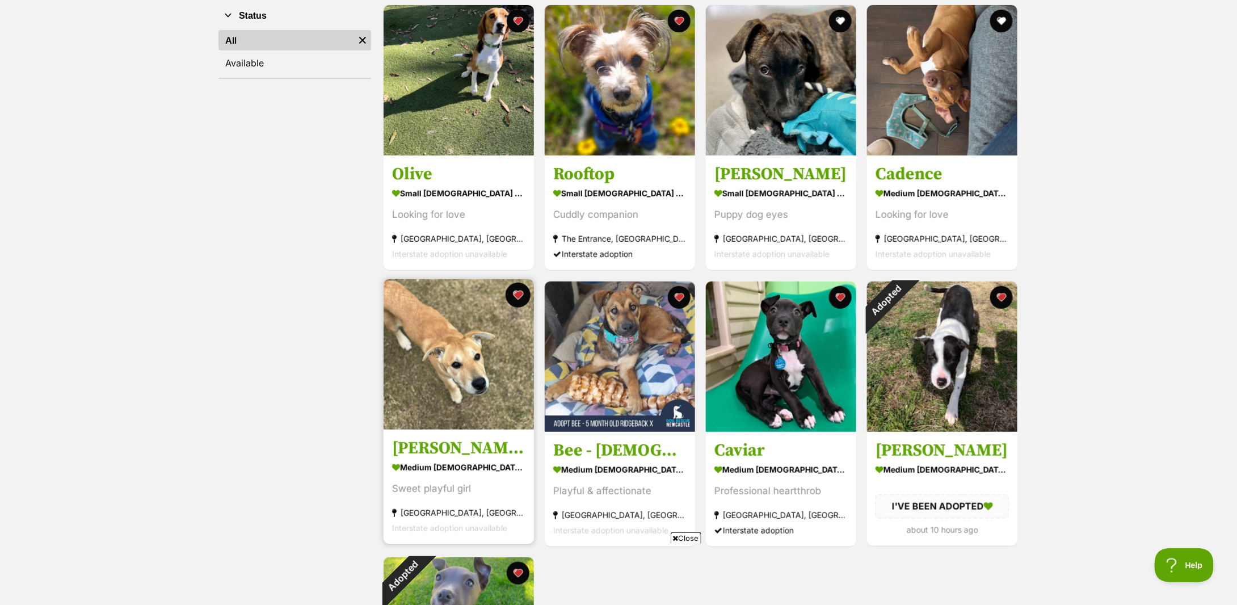
click at [519, 300] on button "favourite" at bounding box center [517, 295] width 25 height 25
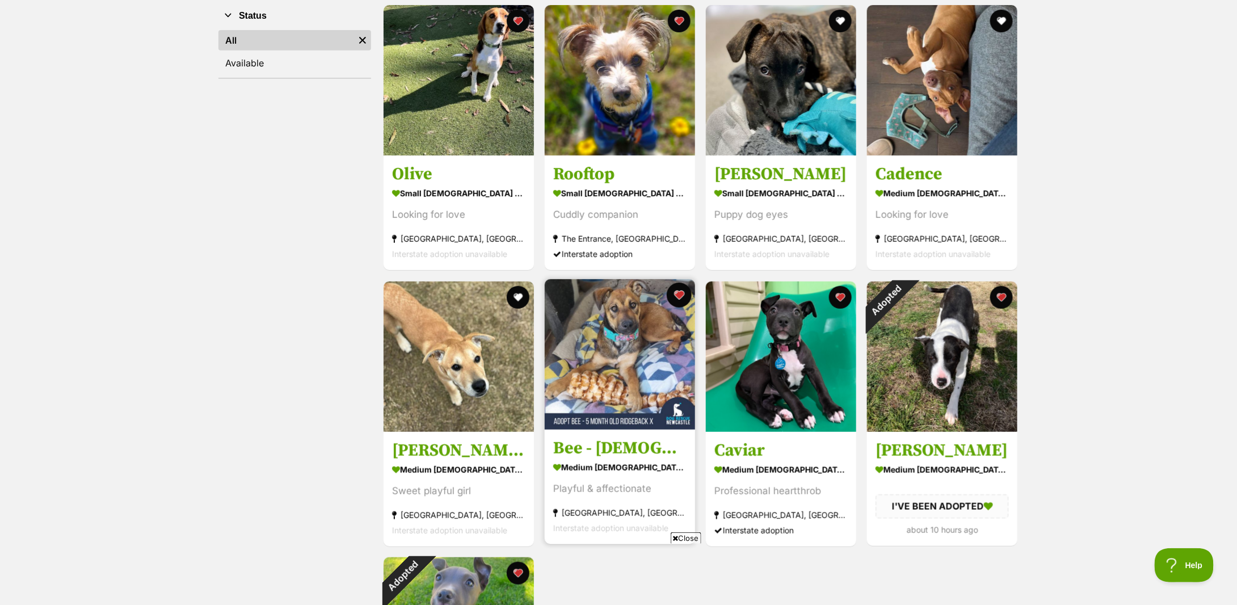
click at [682, 290] on button "favourite" at bounding box center [679, 295] width 25 height 25
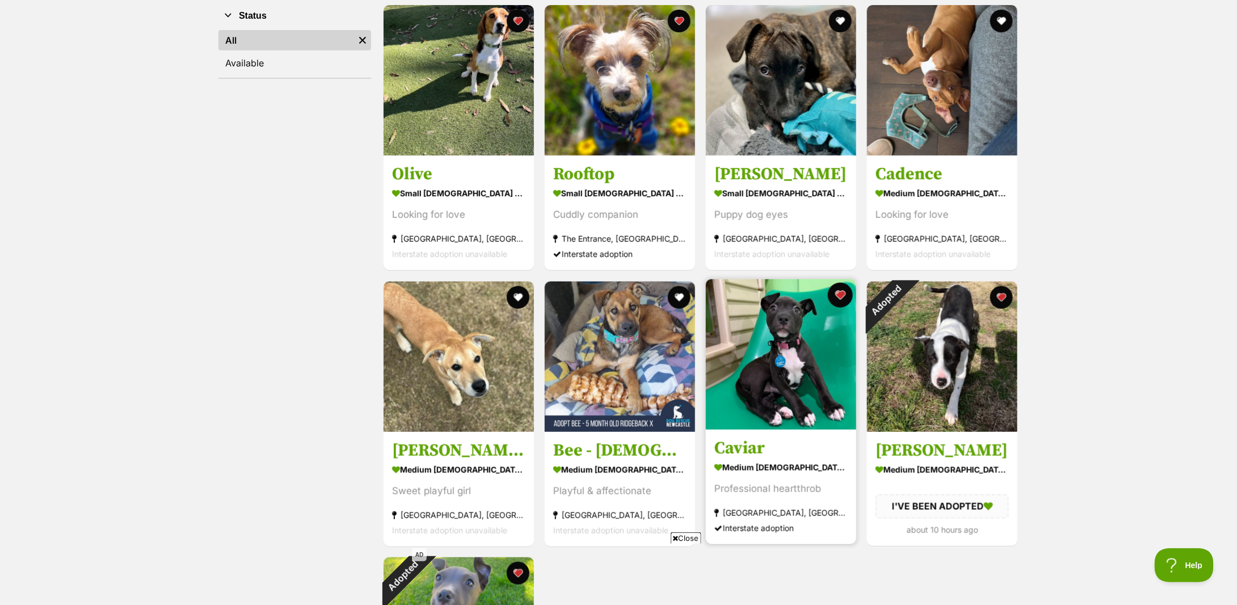
click at [844, 295] on button "favourite" at bounding box center [840, 295] width 25 height 25
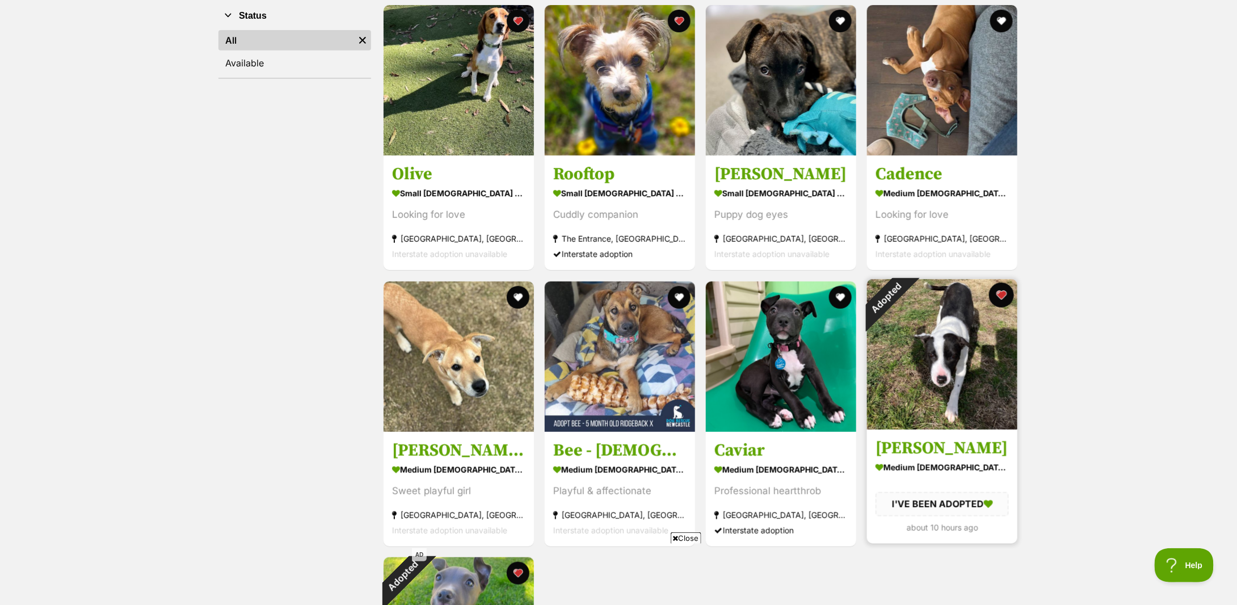
click at [1009, 296] on button "favourite" at bounding box center [1001, 295] width 25 height 25
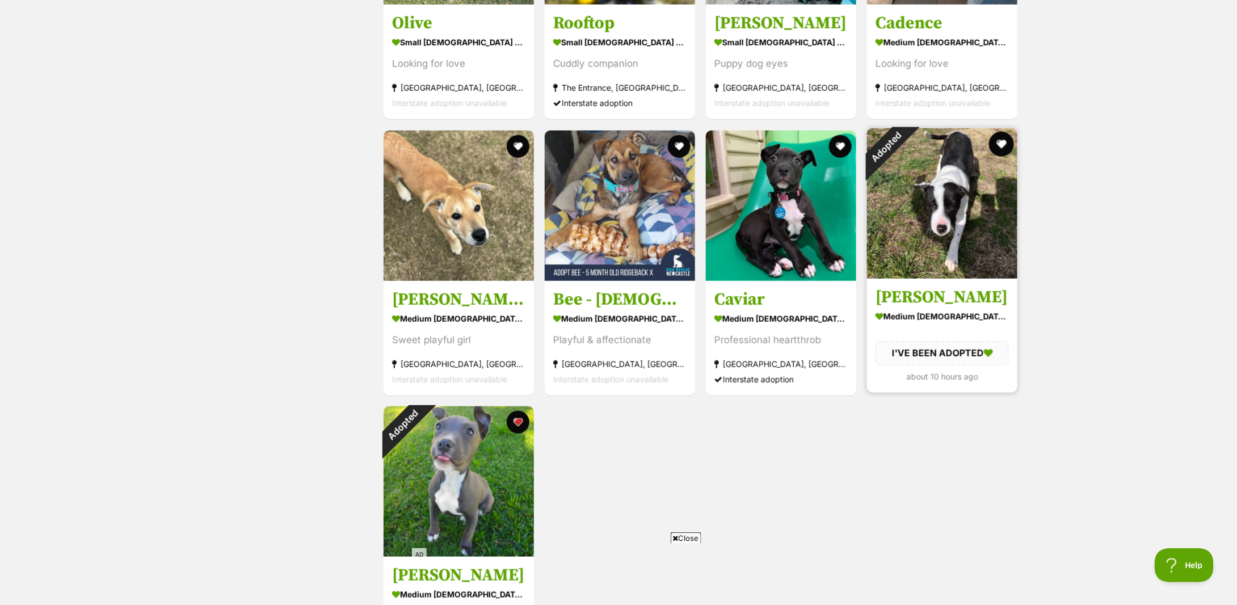
click at [1002, 147] on button "favourite" at bounding box center [1001, 144] width 25 height 25
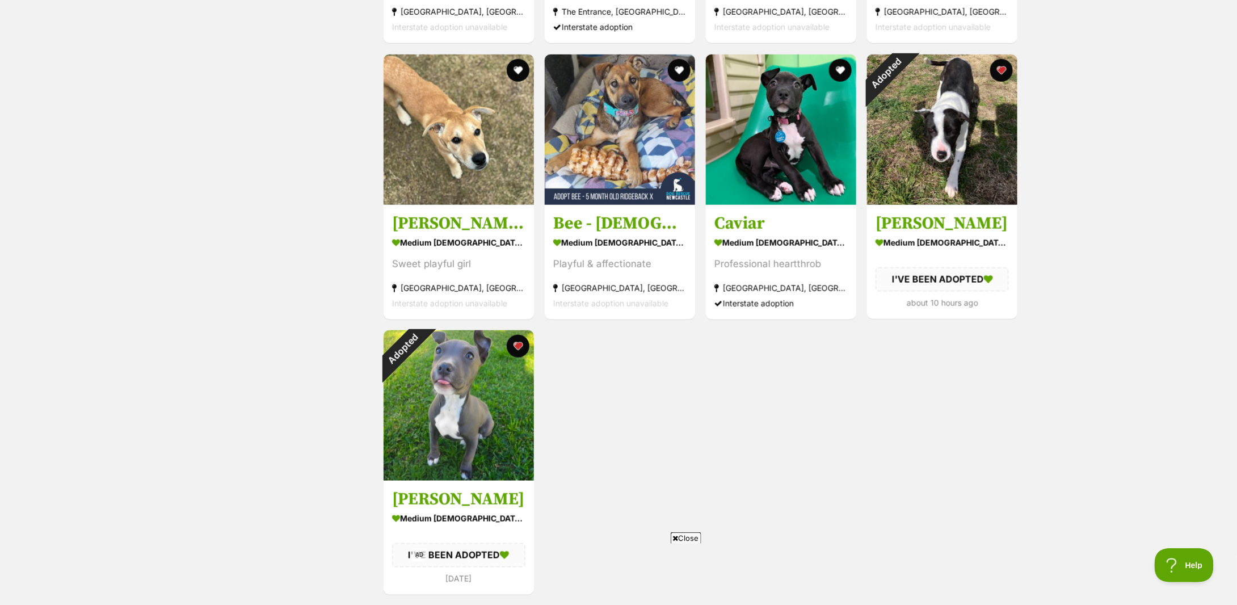
scroll to position [302, 0]
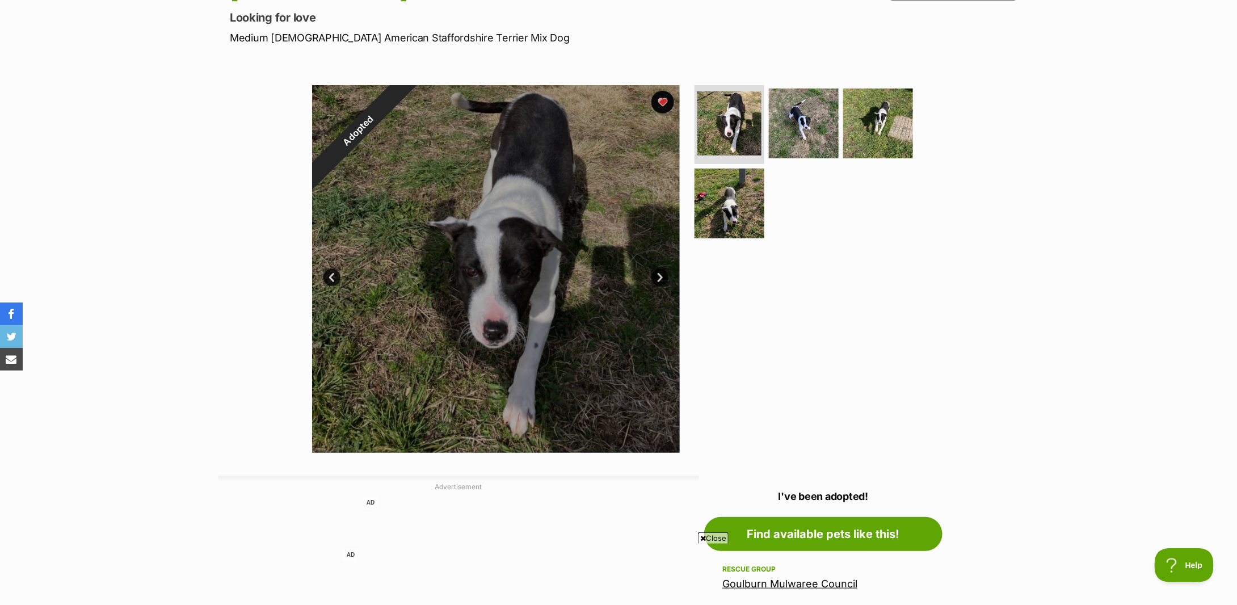
scroll to position [75, 0]
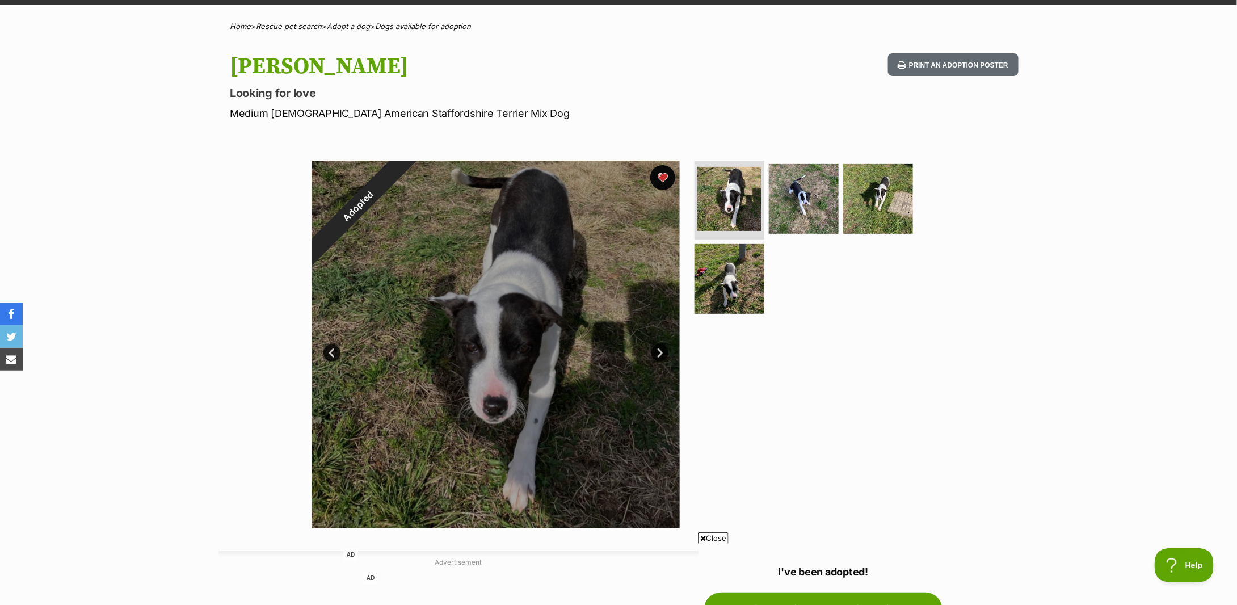
click at [658, 174] on button "favourite" at bounding box center [662, 177] width 25 height 25
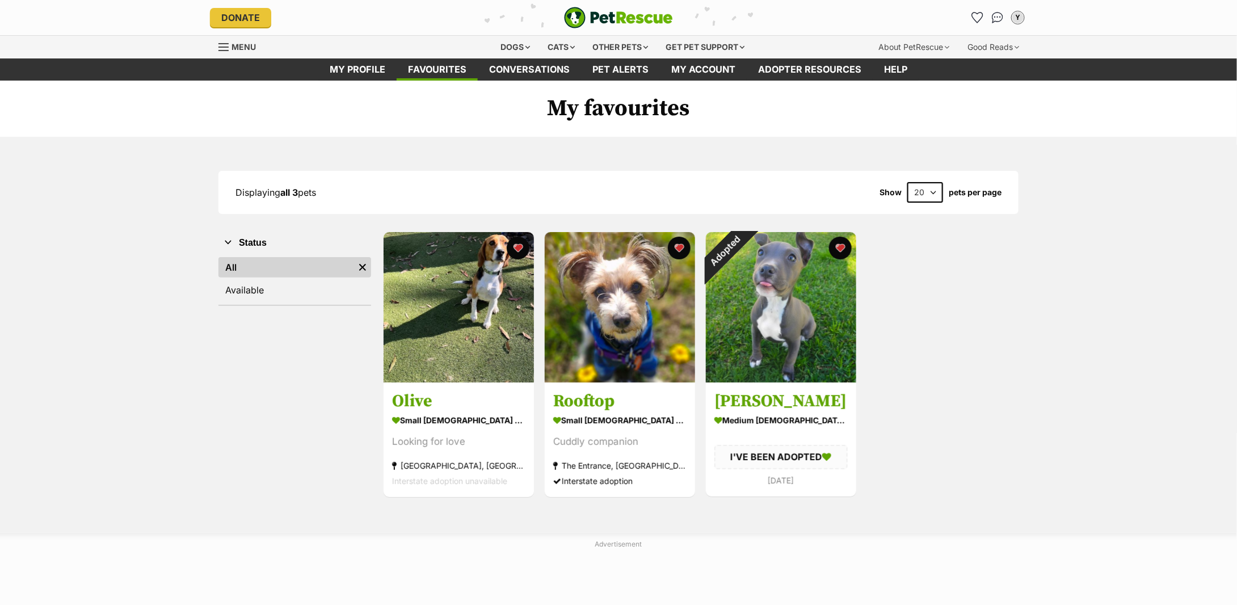
click at [103, 450] on div "Displaying all 3 pets Show 20 40 60 pets per page Visit PetRescue TV (external …" at bounding box center [618, 334] width 1237 height 395
click at [1147, 415] on div "Displaying all 3 pets Show 20 40 60 pets per page Visit PetRescue TV (external …" at bounding box center [618, 334] width 1237 height 395
